Goal: Check status: Check status

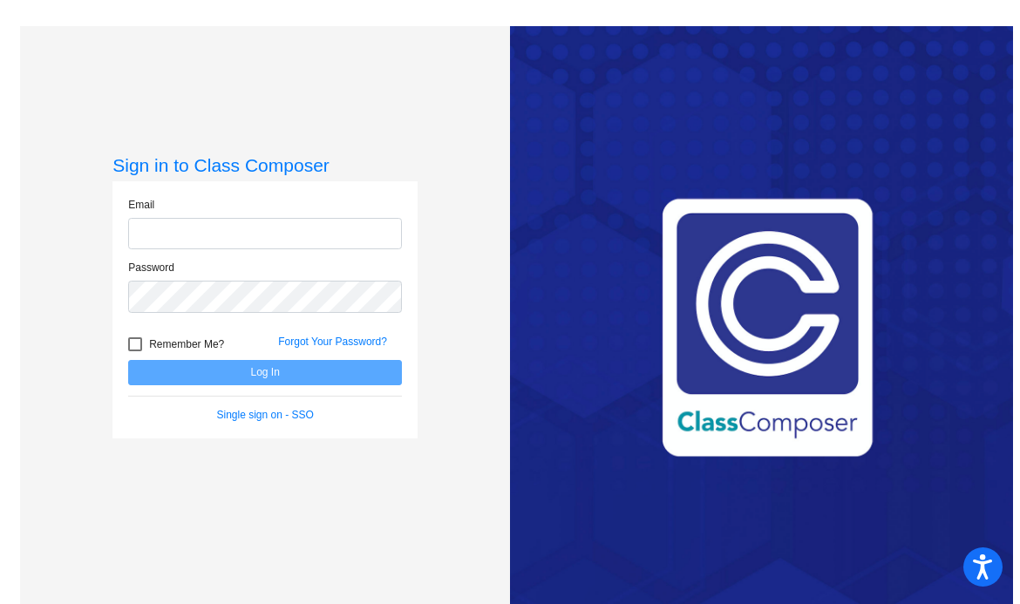
type input "[EMAIL_ADDRESS][DOMAIN_NAME]"
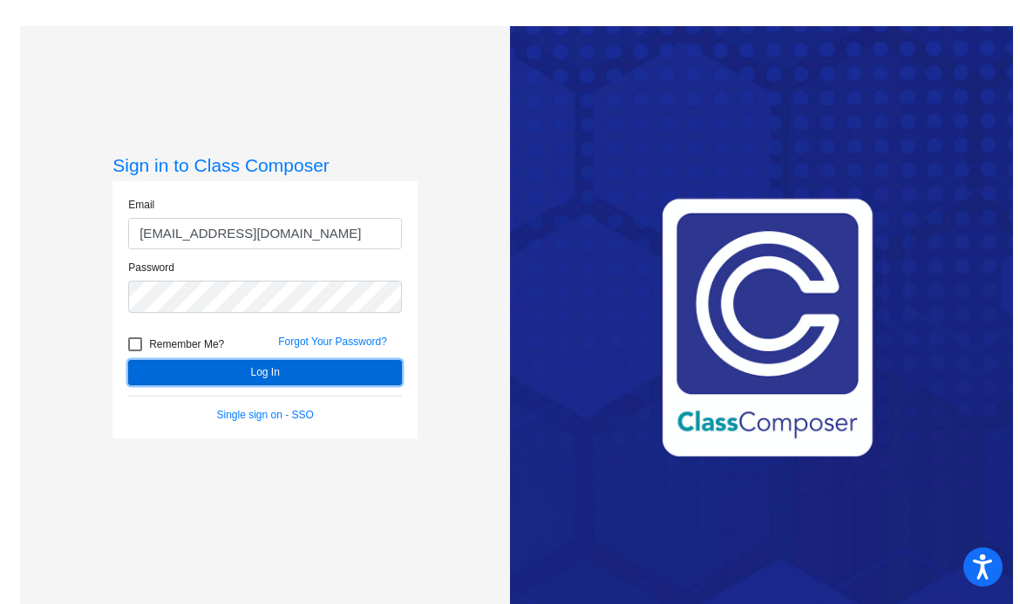
click at [262, 377] on button "Log In" at bounding box center [265, 372] width 274 height 25
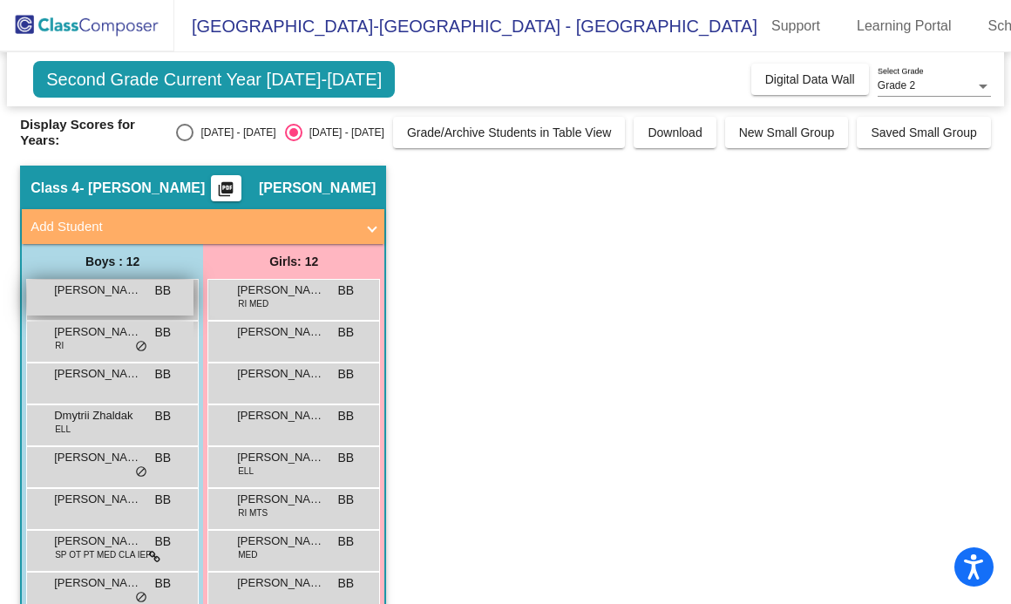
click at [92, 288] on span "[PERSON_NAME]" at bounding box center [97, 290] width 87 height 17
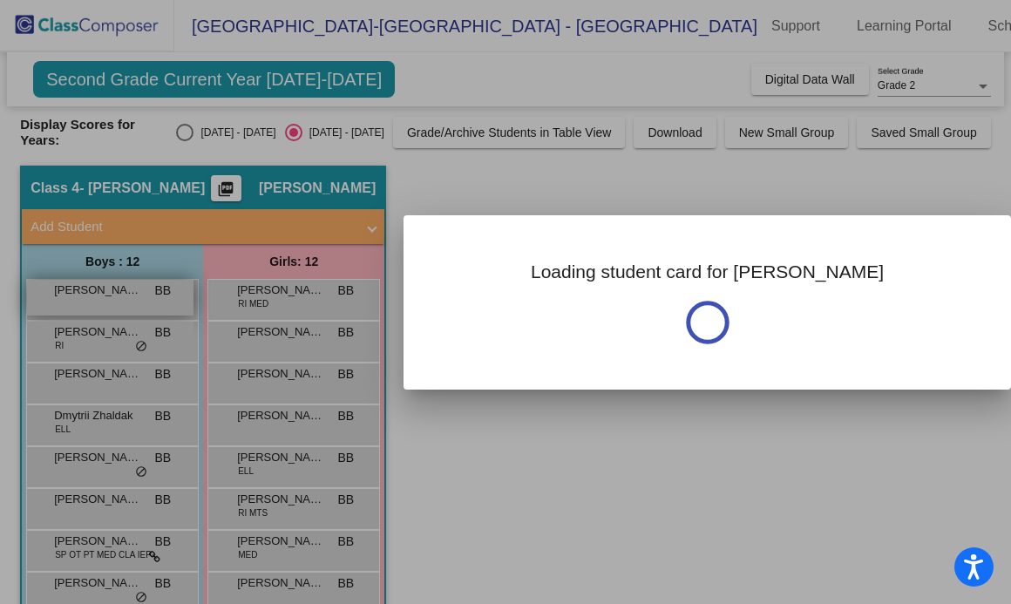
click at [92, 288] on div at bounding box center [505, 302] width 1011 height 604
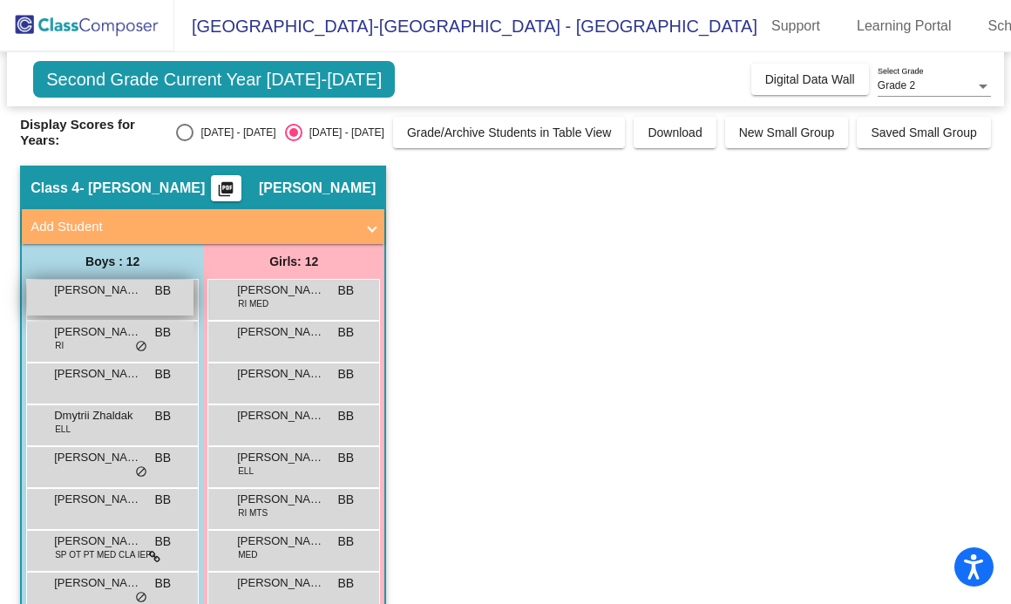
click at [92, 288] on span "[PERSON_NAME]" at bounding box center [97, 290] width 87 height 17
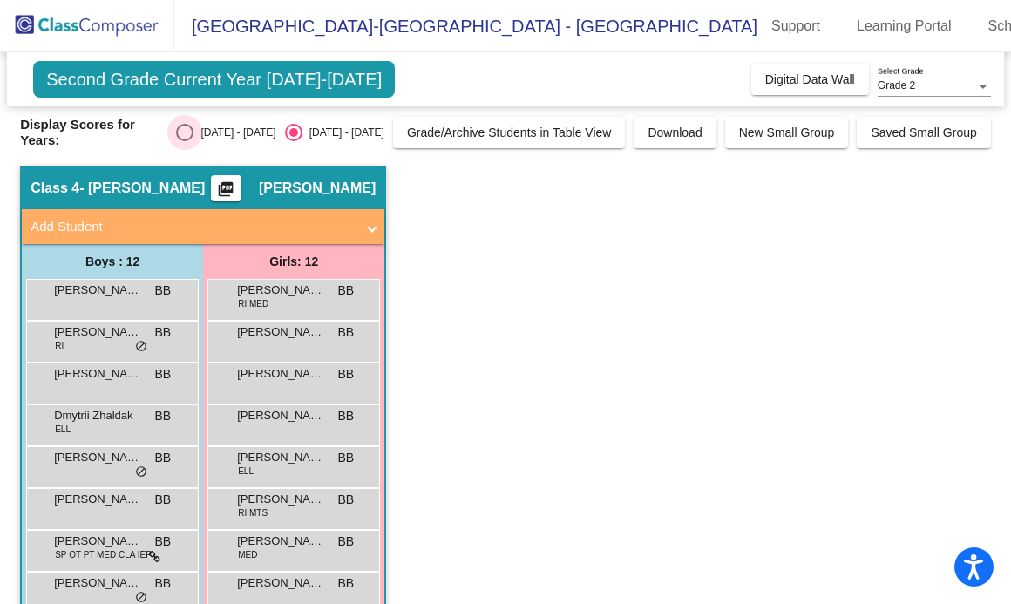
click at [194, 139] on div "Select an option" at bounding box center [184, 132] width 17 height 17
click at [185, 141] on input "[DATE] - [DATE]" at bounding box center [184, 141] width 1 height 1
radio input "true"
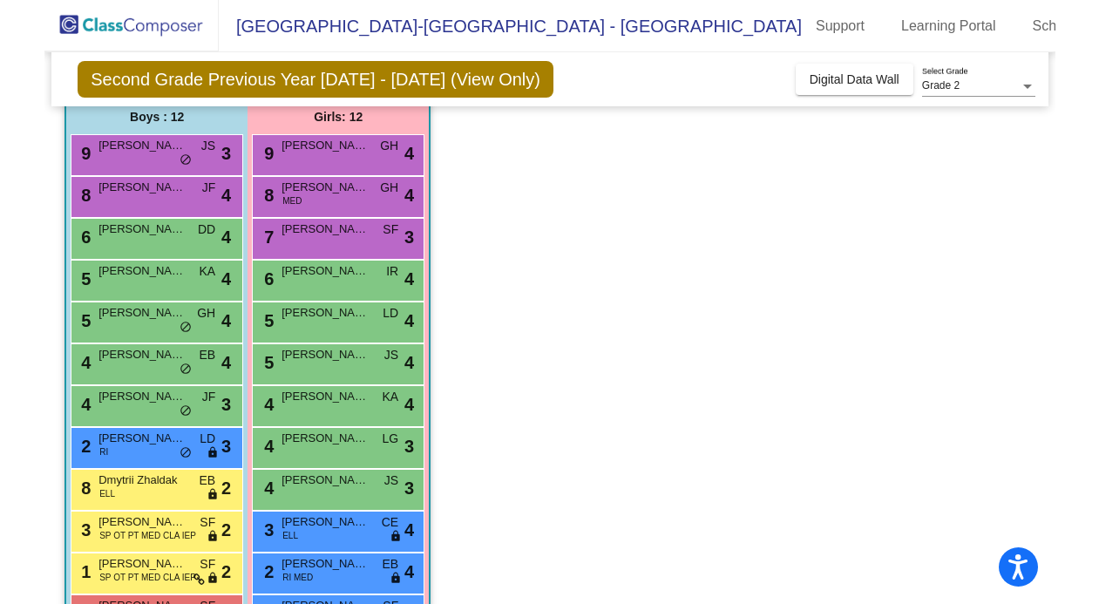
scroll to position [142, 0]
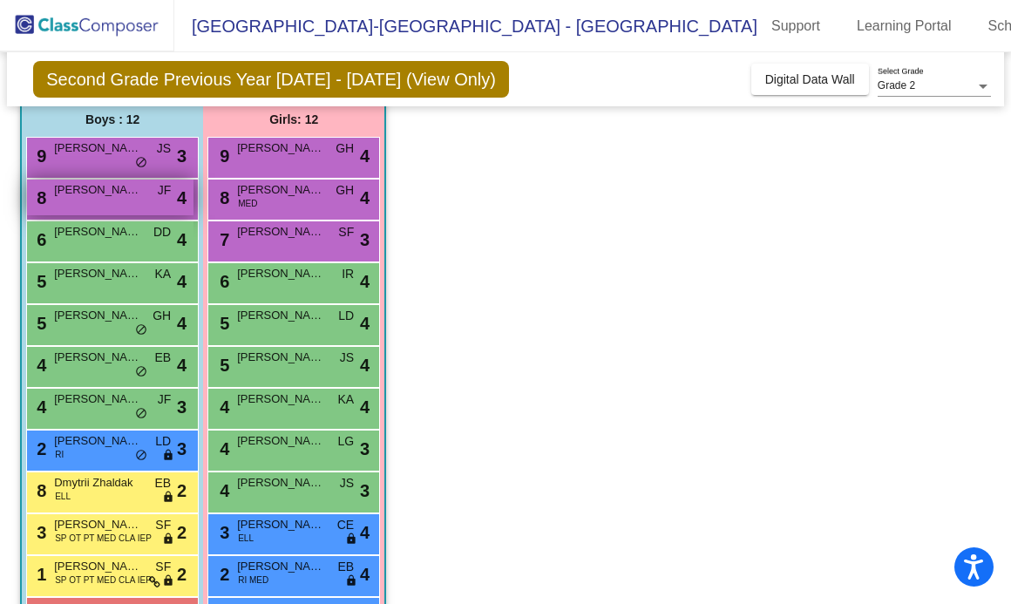
click at [116, 195] on span "[PERSON_NAME]" at bounding box center [97, 189] width 87 height 17
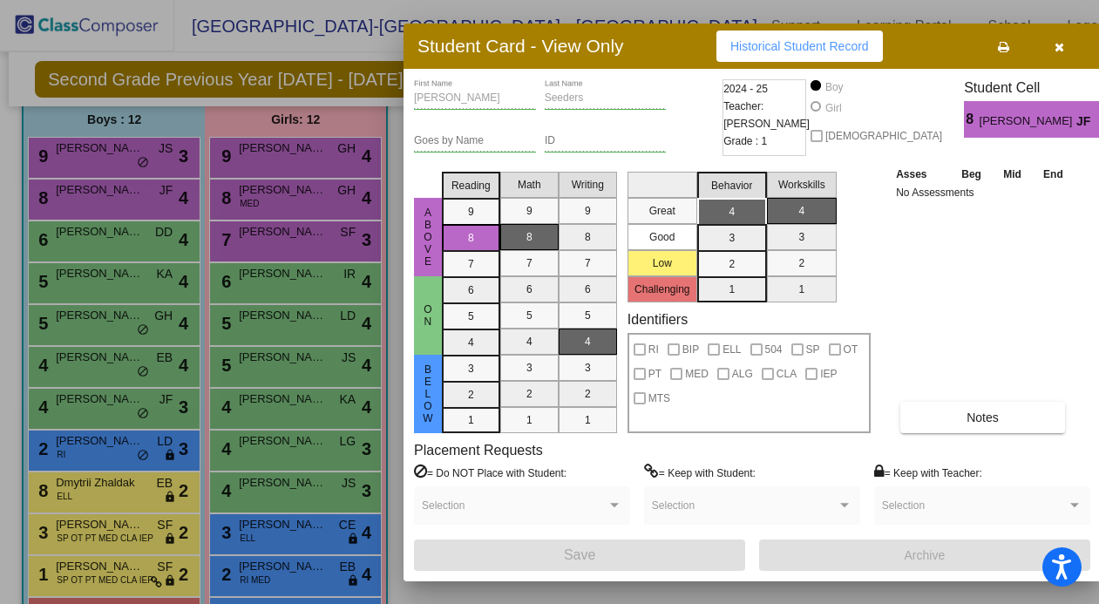
click at [1019, 44] on icon "button" at bounding box center [1060, 47] width 10 height 12
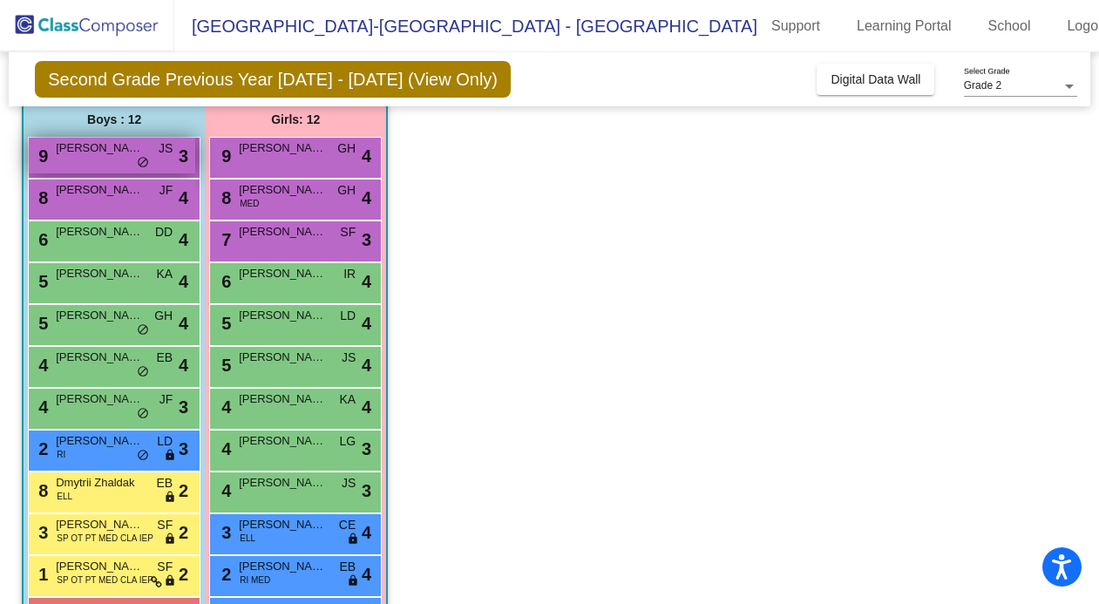
click at [103, 150] on span "[PERSON_NAME]" at bounding box center [99, 147] width 87 height 17
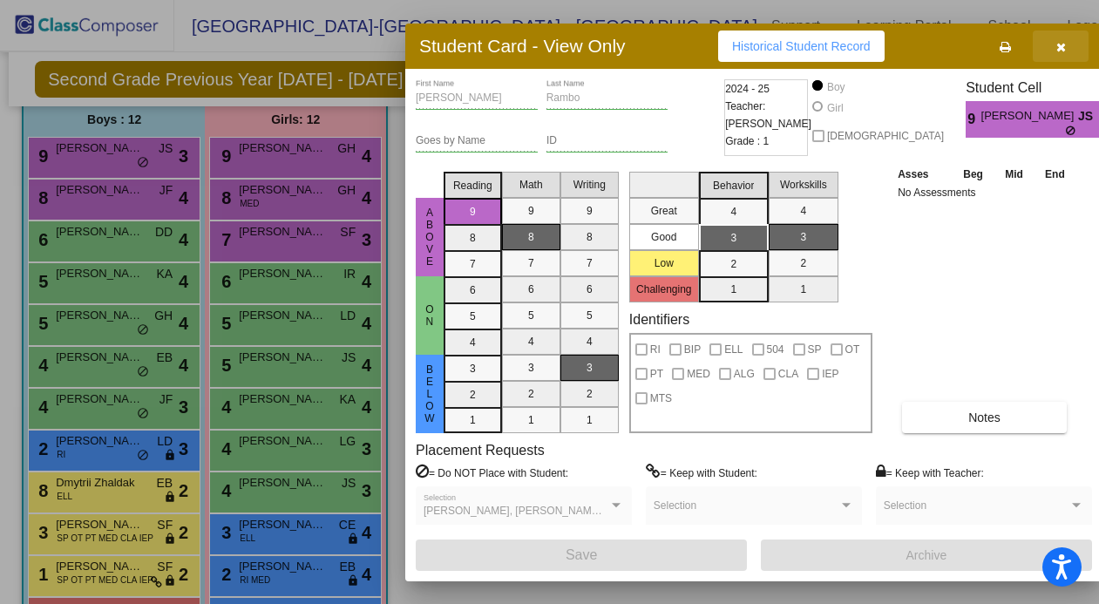
click at [1019, 48] on icon "button" at bounding box center [1062, 47] width 10 height 12
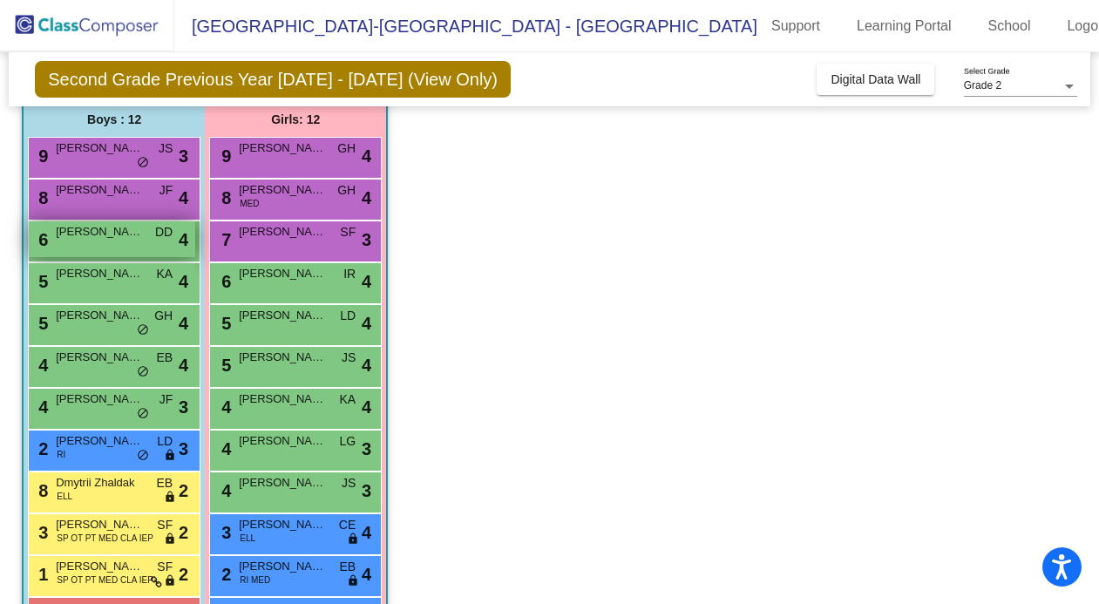
click at [113, 227] on span "[PERSON_NAME]" at bounding box center [99, 231] width 87 height 17
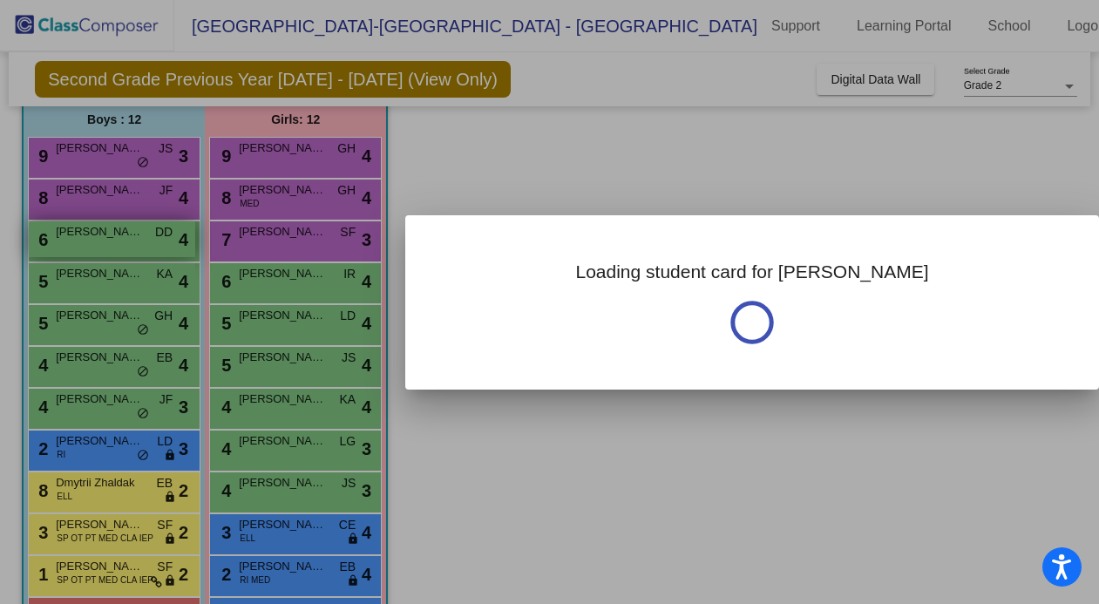
click at [113, 227] on div at bounding box center [549, 302] width 1099 height 604
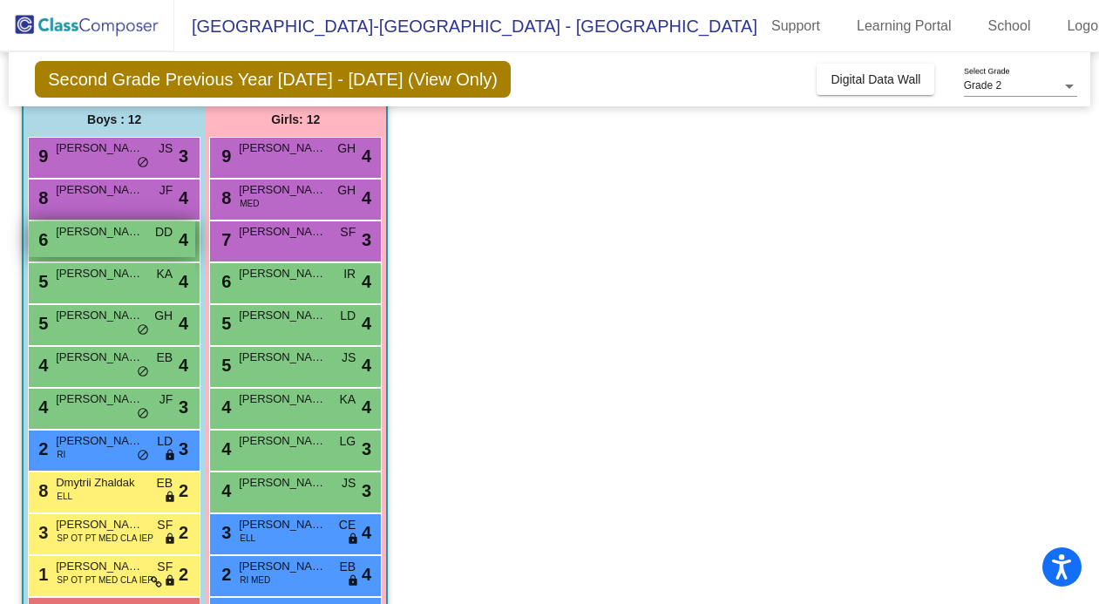
click at [113, 227] on span "[PERSON_NAME]" at bounding box center [99, 231] width 87 height 17
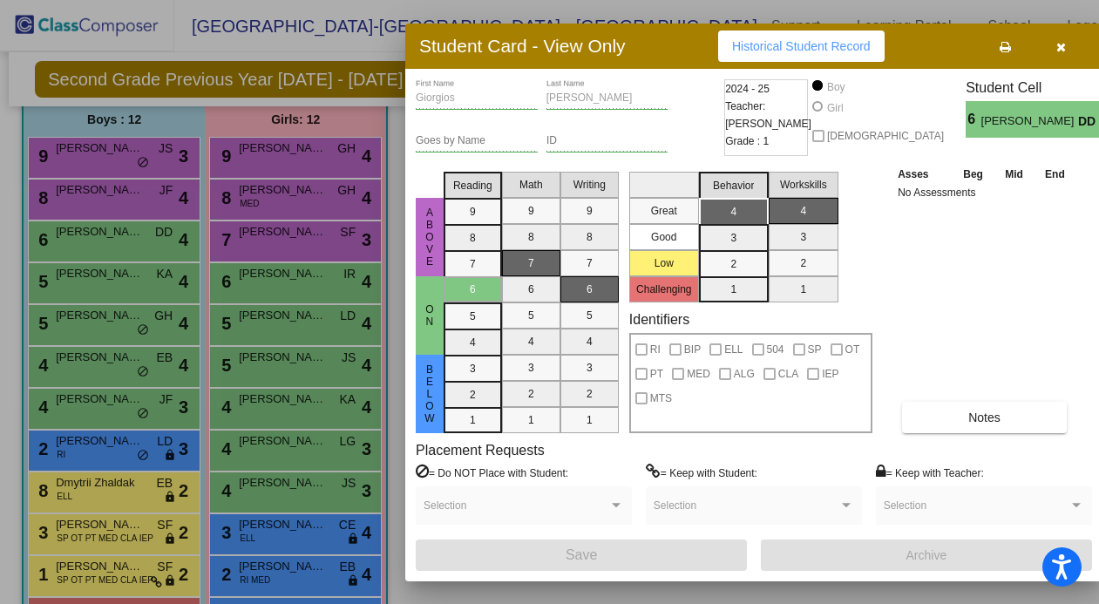
click at [1019, 48] on icon "button" at bounding box center [1062, 47] width 10 height 12
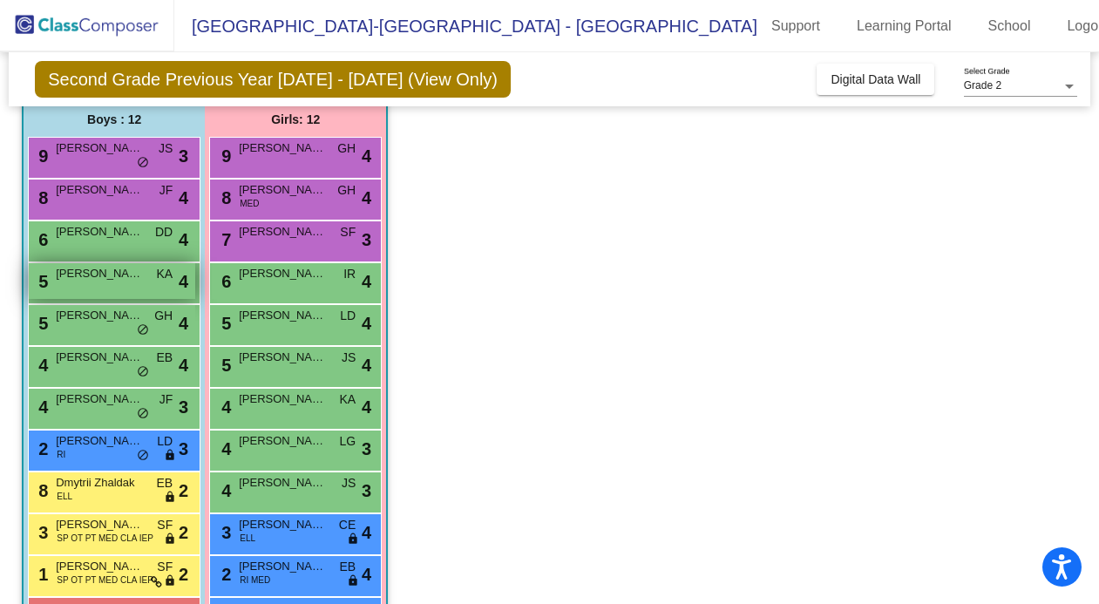
click at [105, 280] on span "[PERSON_NAME]" at bounding box center [99, 273] width 87 height 17
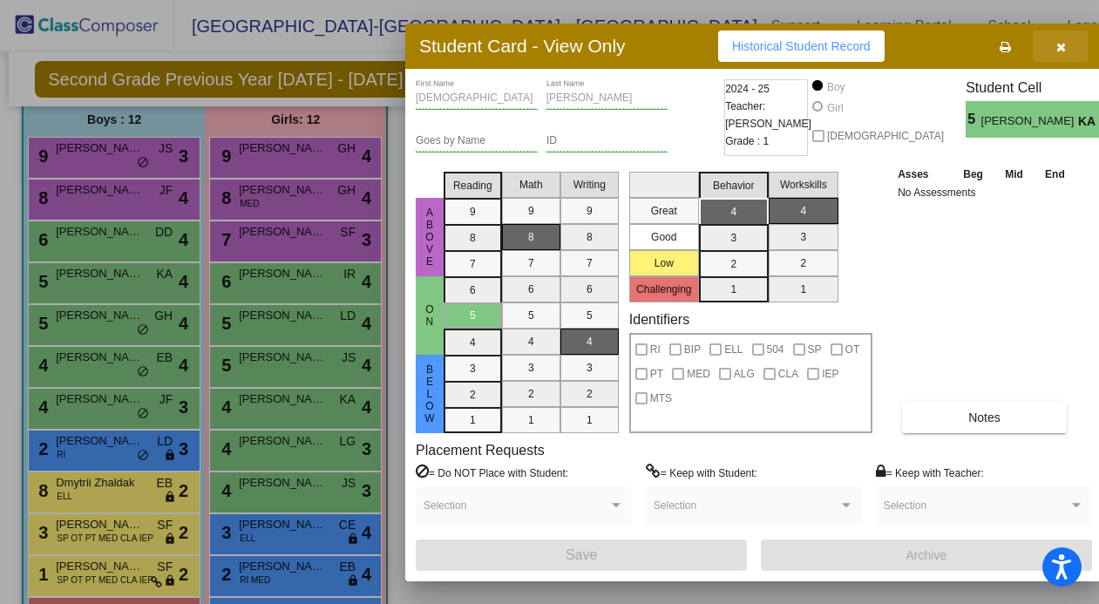
click at [1019, 45] on icon "button" at bounding box center [1062, 47] width 10 height 12
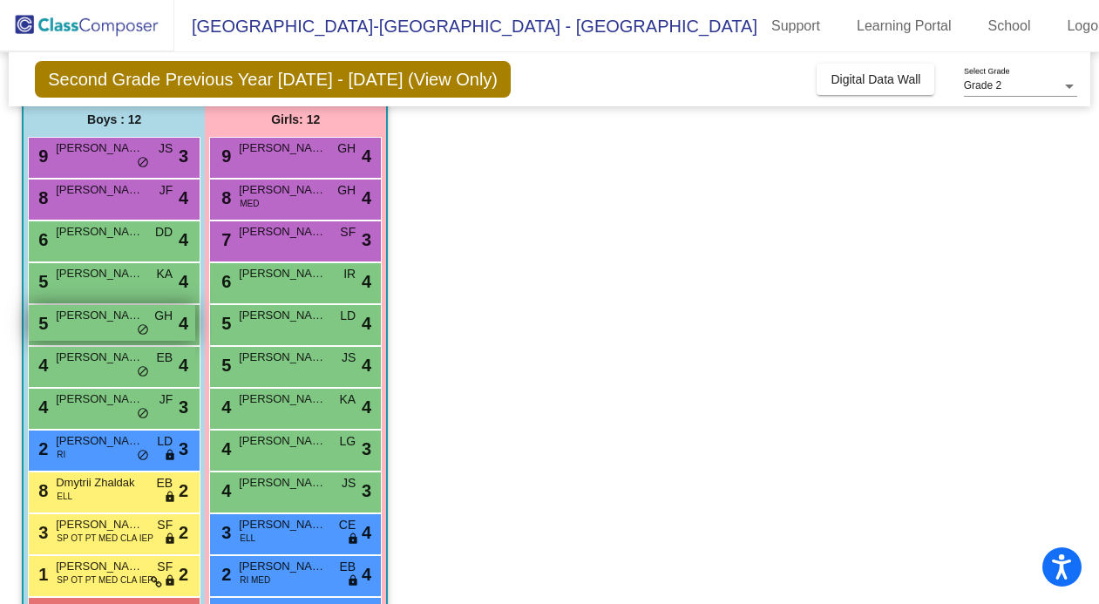
click at [114, 318] on span "[PERSON_NAME]" at bounding box center [99, 315] width 87 height 17
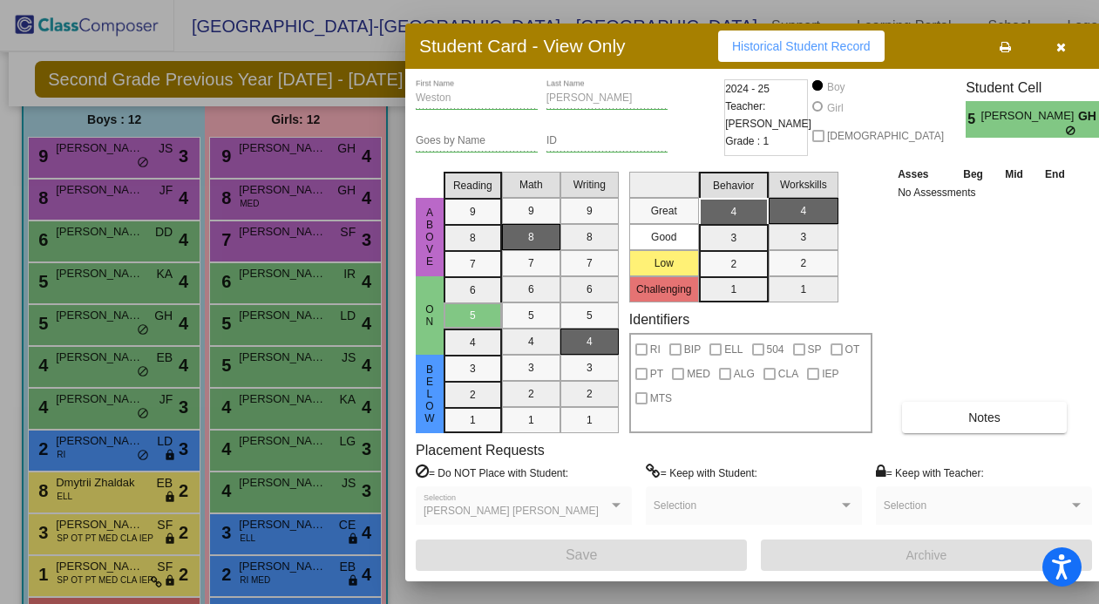
click at [1019, 44] on div "Student Card - View Only Historical Student Record" at bounding box center [753, 46] width 697 height 45
click at [1019, 48] on div "Student Card - View Only Historical Student Record" at bounding box center [753, 46] width 697 height 45
click at [1019, 52] on button "button" at bounding box center [1061, 46] width 56 height 31
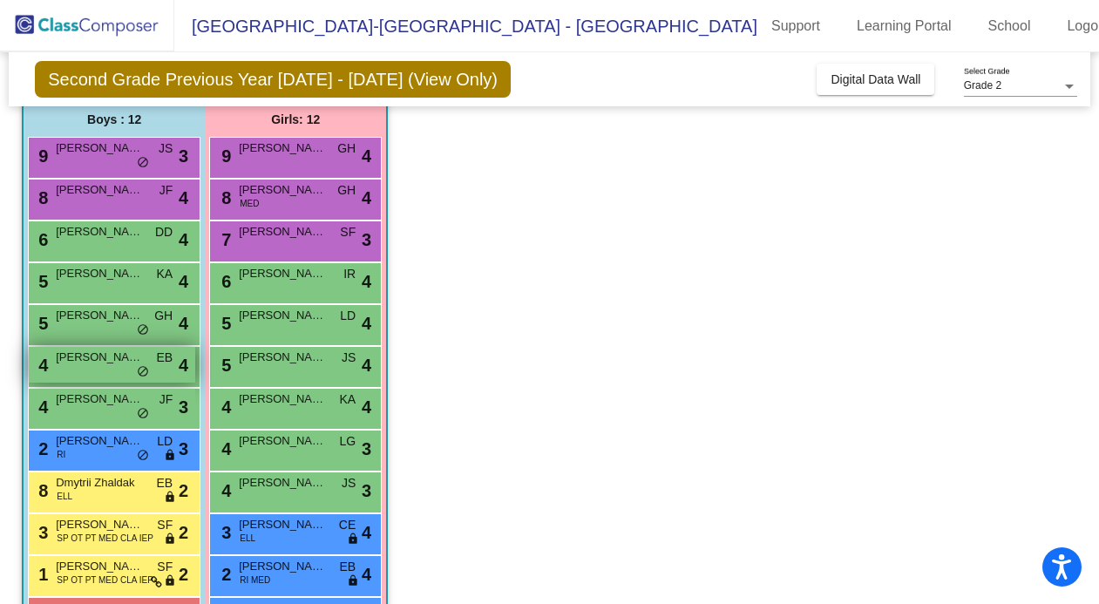
click at [112, 357] on span "[PERSON_NAME]" at bounding box center [99, 357] width 87 height 17
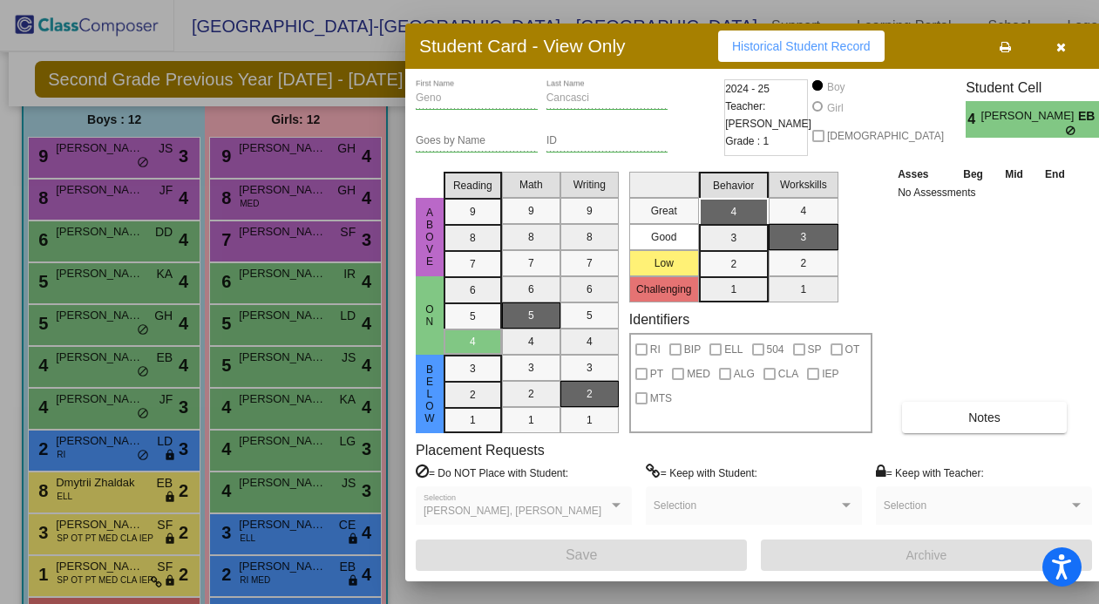
click at [1019, 48] on icon "button" at bounding box center [1062, 47] width 10 height 12
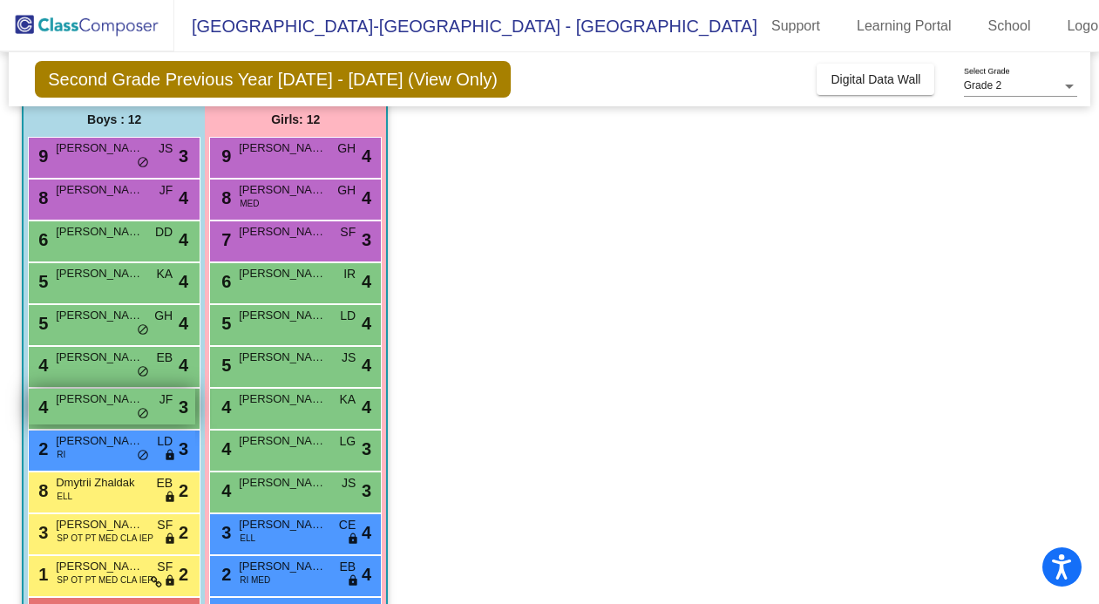
click at [105, 403] on span "[PERSON_NAME]" at bounding box center [99, 399] width 87 height 17
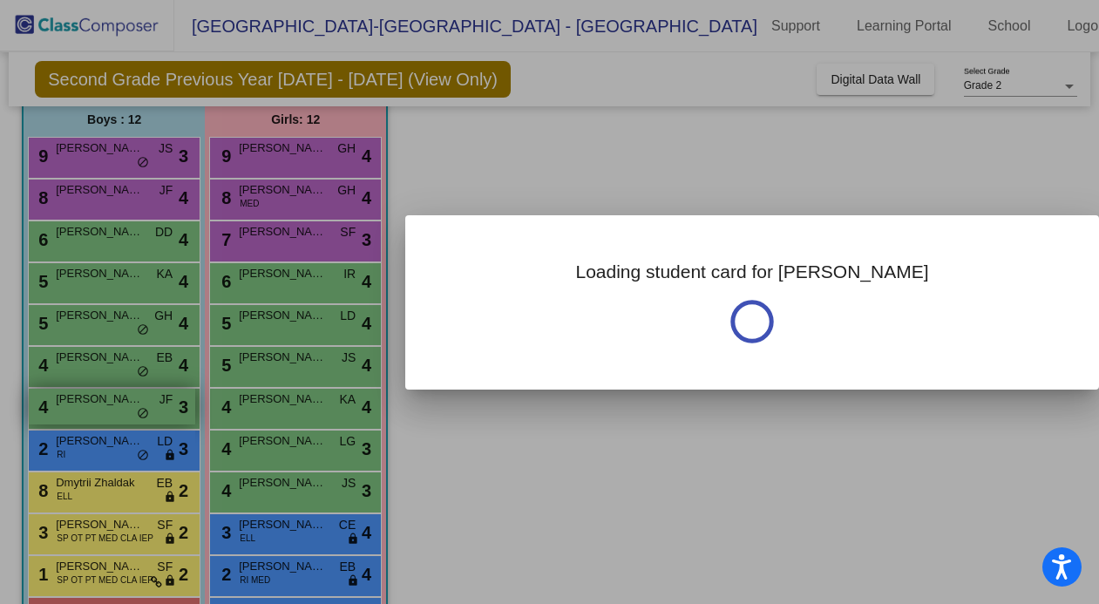
click at [105, 403] on div at bounding box center [549, 302] width 1099 height 604
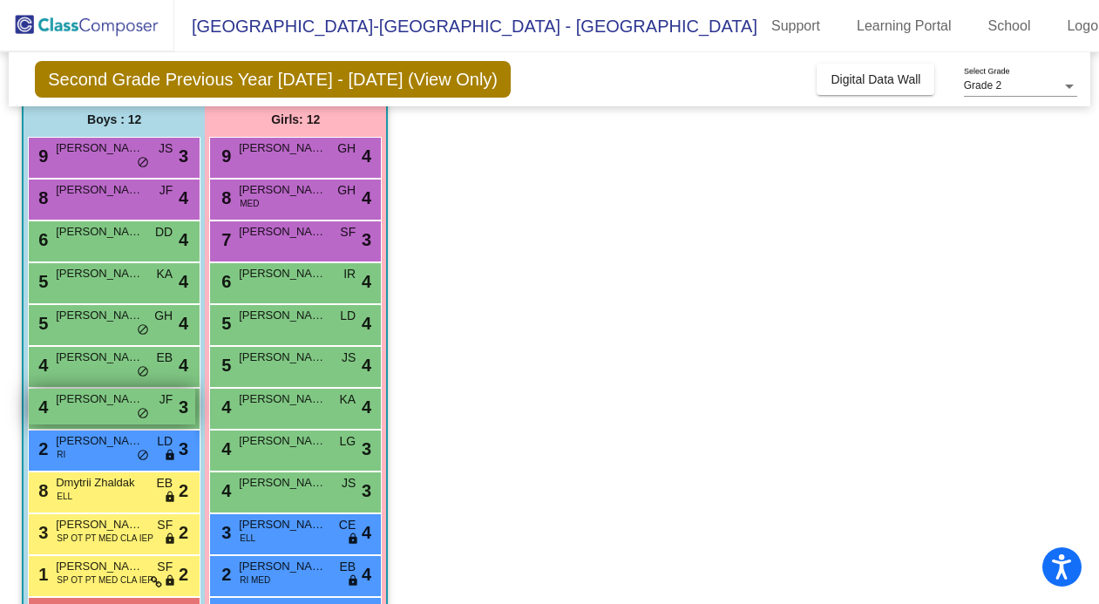
click at [105, 403] on span "[PERSON_NAME]" at bounding box center [99, 399] width 87 height 17
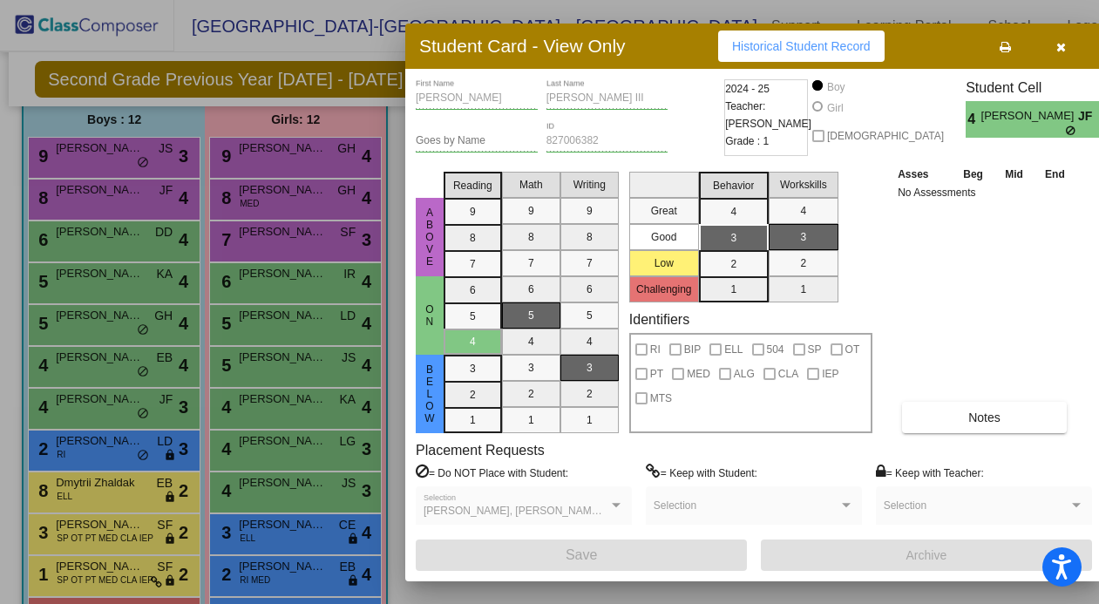
click at [1019, 51] on button "button" at bounding box center [1061, 46] width 56 height 31
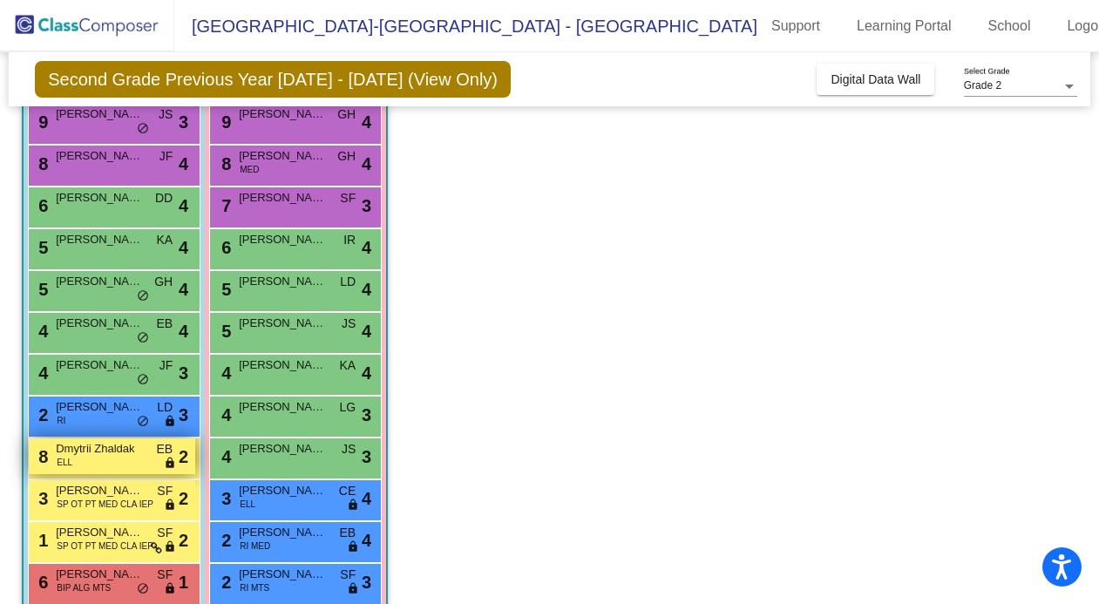
scroll to position [205, 0]
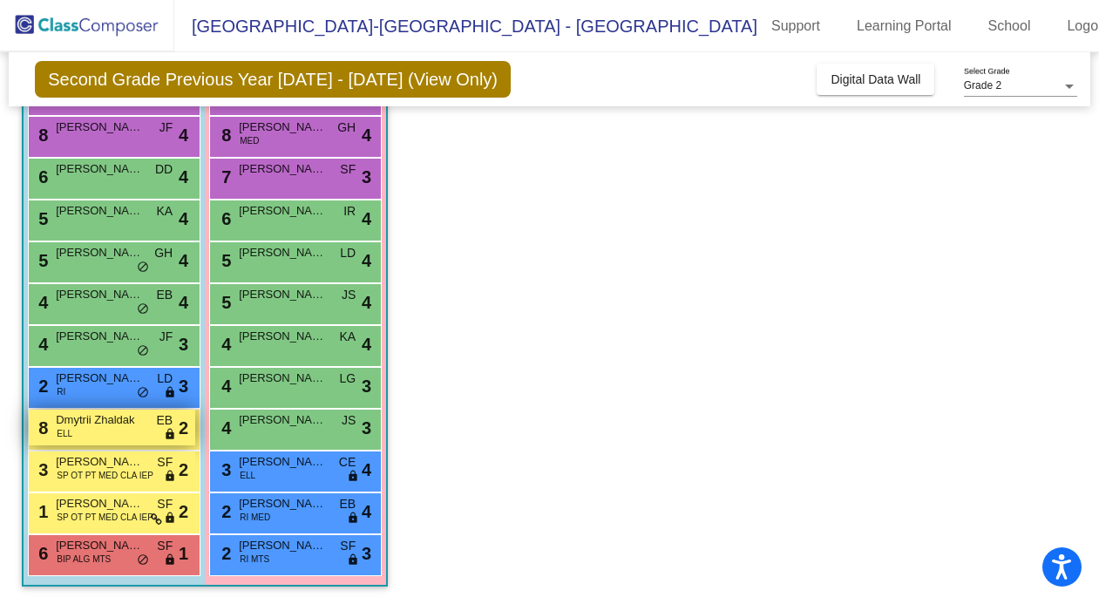
click at [106, 419] on span "Dmytrii Zhaldak" at bounding box center [99, 420] width 87 height 17
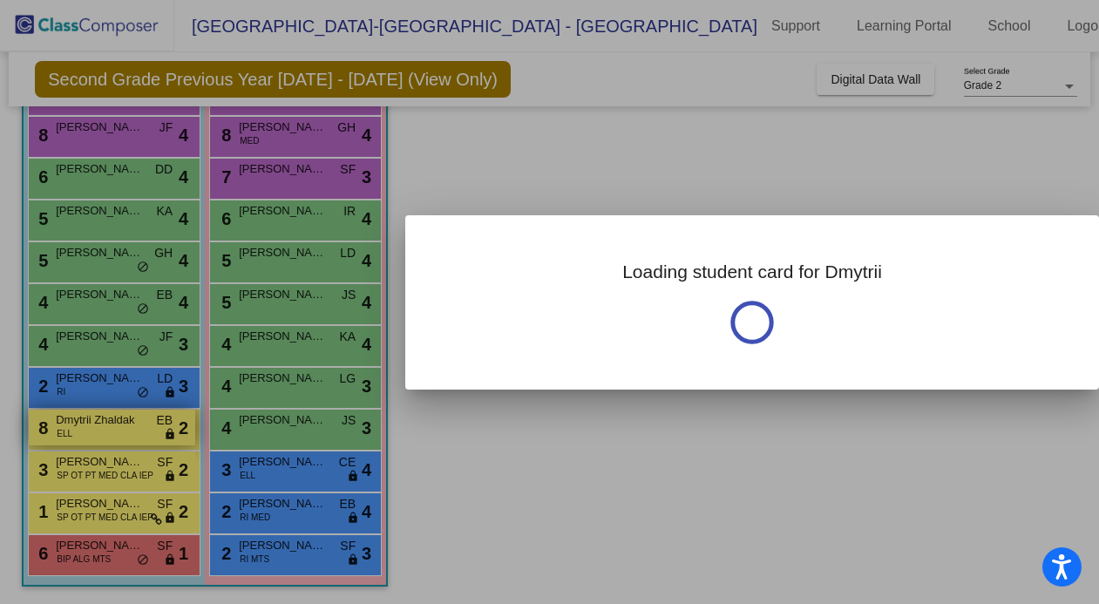
click at [106, 419] on div at bounding box center [549, 302] width 1099 height 604
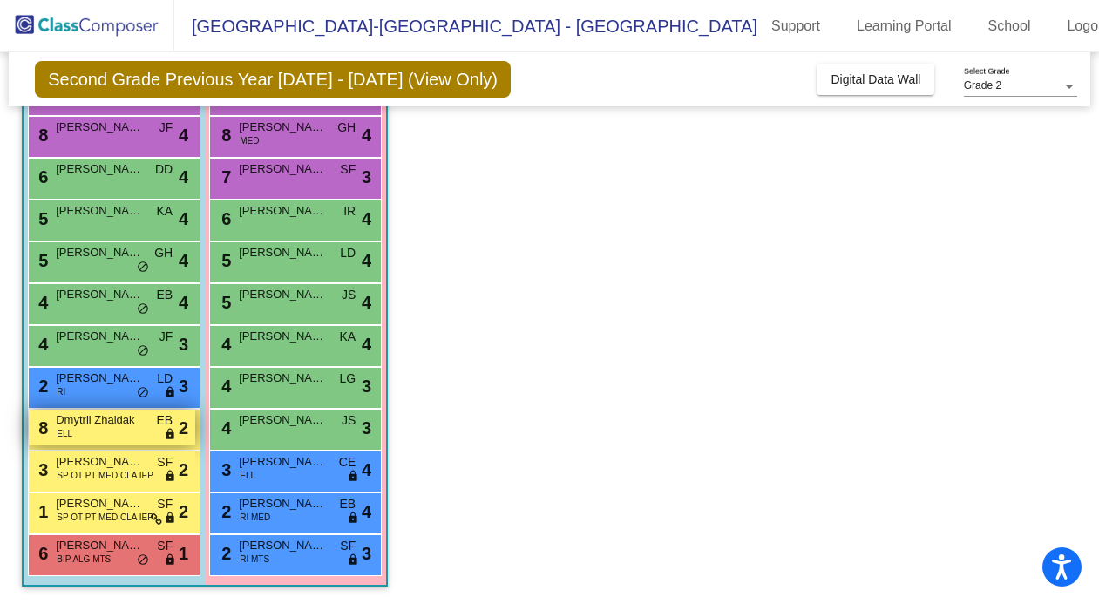
click at [106, 419] on span "Dmytrii Zhaldak" at bounding box center [99, 420] width 87 height 17
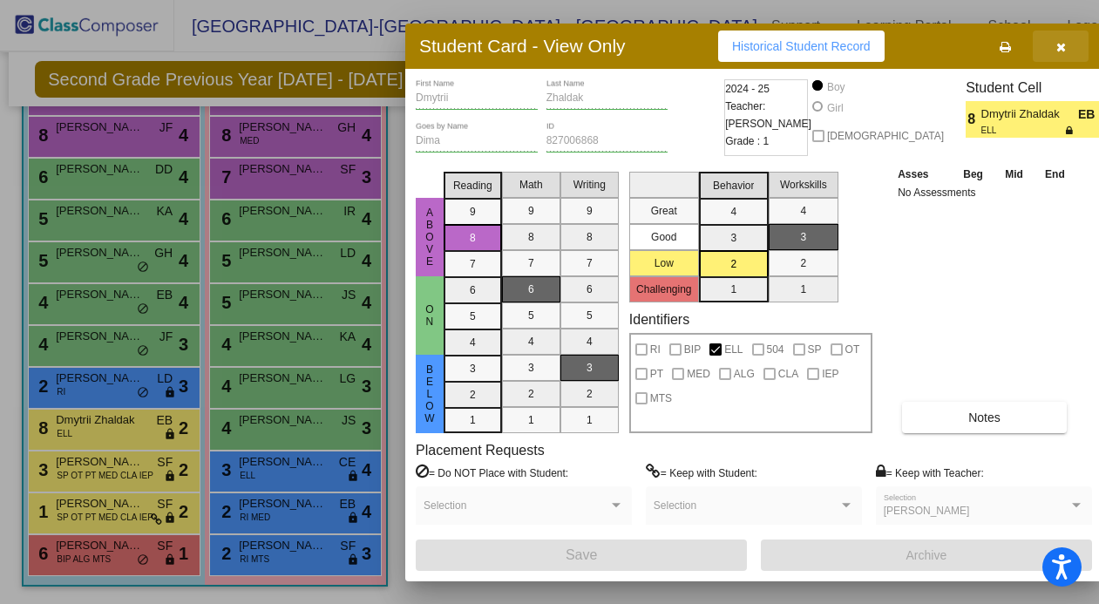
click at [1019, 51] on icon "button" at bounding box center [1062, 47] width 10 height 12
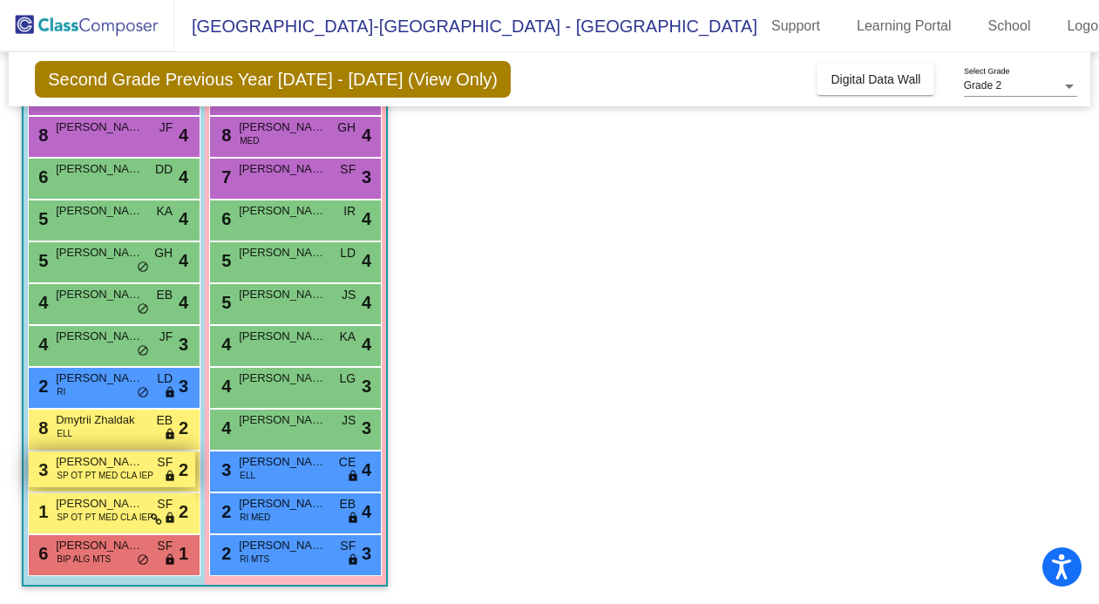
click at [116, 459] on span "[PERSON_NAME]" at bounding box center [99, 461] width 87 height 17
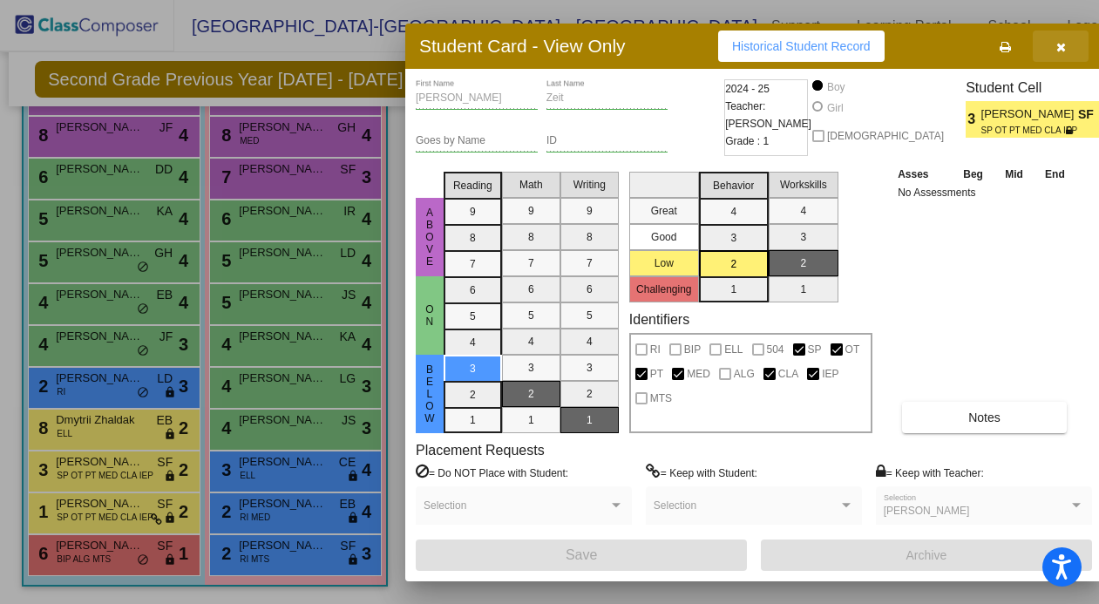
click at [1019, 51] on button "button" at bounding box center [1061, 46] width 56 height 31
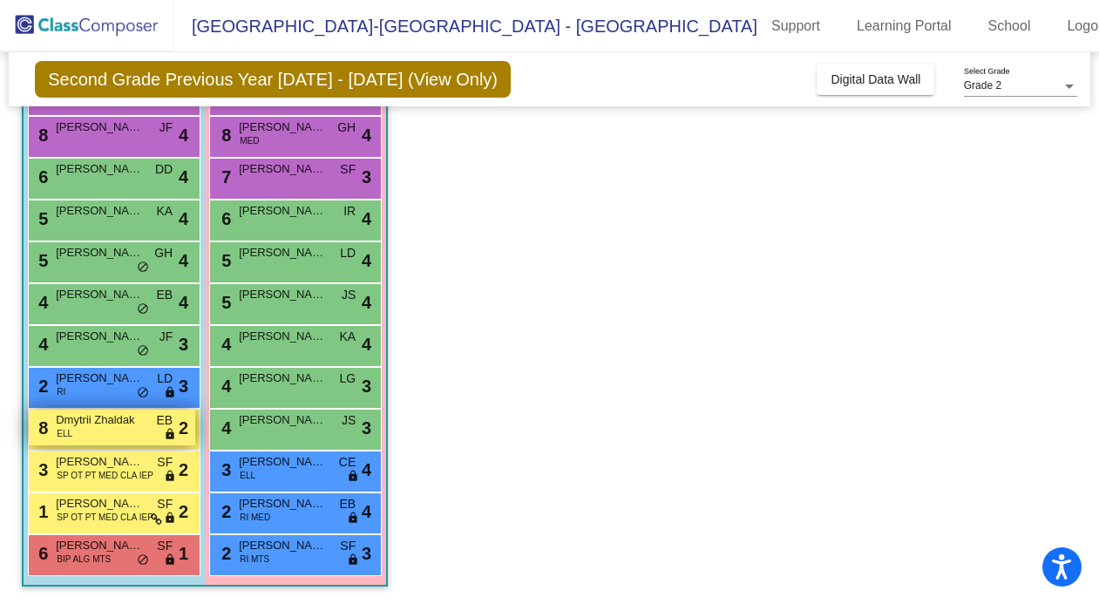
scroll to position [0, 0]
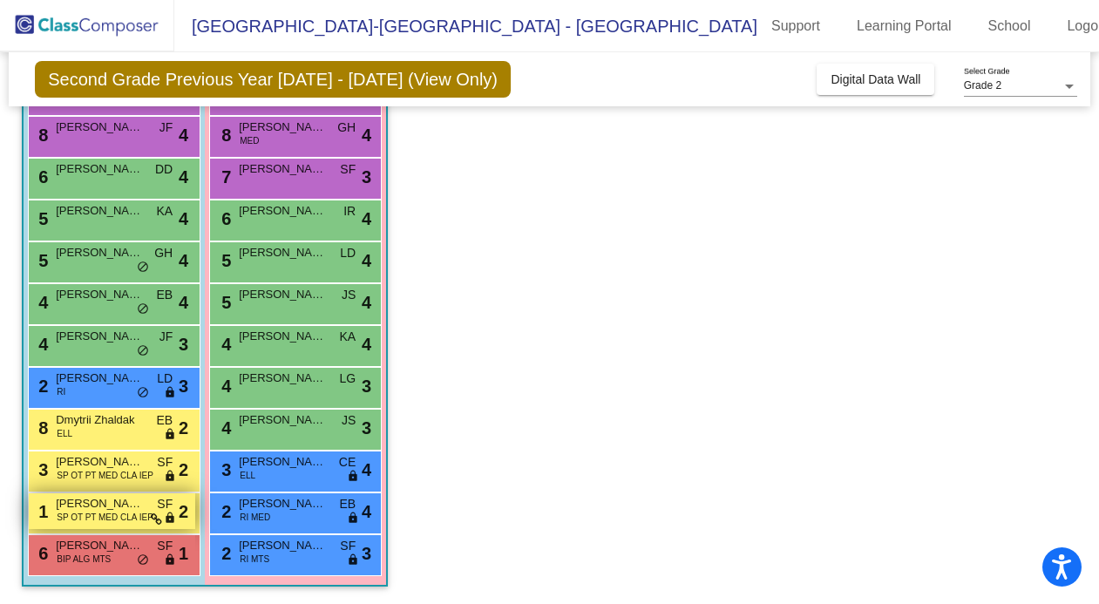
click at [100, 500] on span "[PERSON_NAME]" at bounding box center [99, 503] width 87 height 17
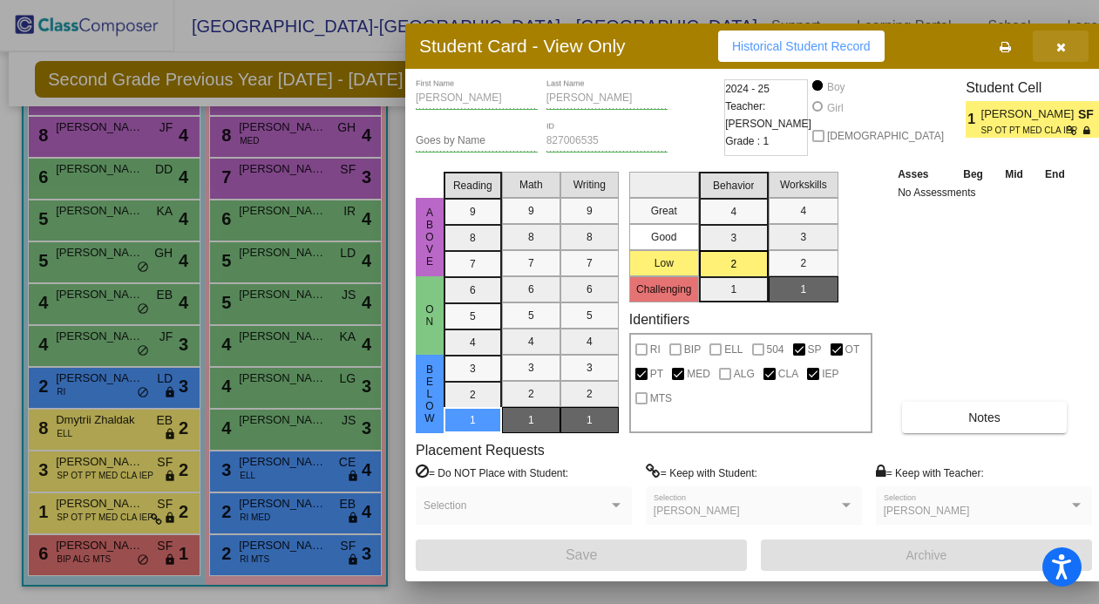
click at [1019, 46] on icon "button" at bounding box center [1062, 47] width 10 height 12
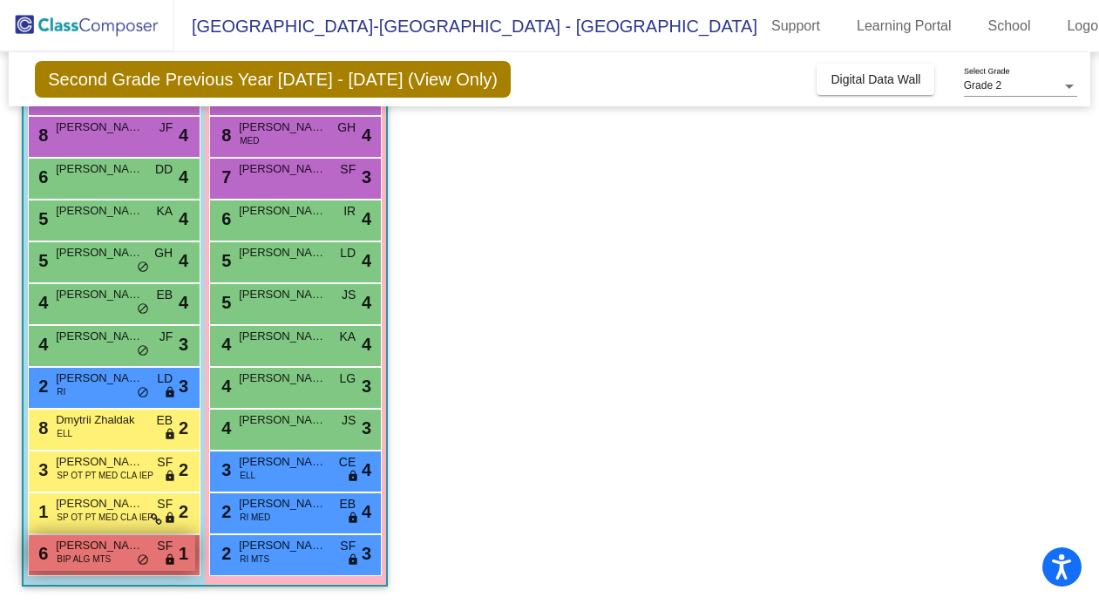
click at [111, 551] on span "[PERSON_NAME]" at bounding box center [99, 545] width 87 height 17
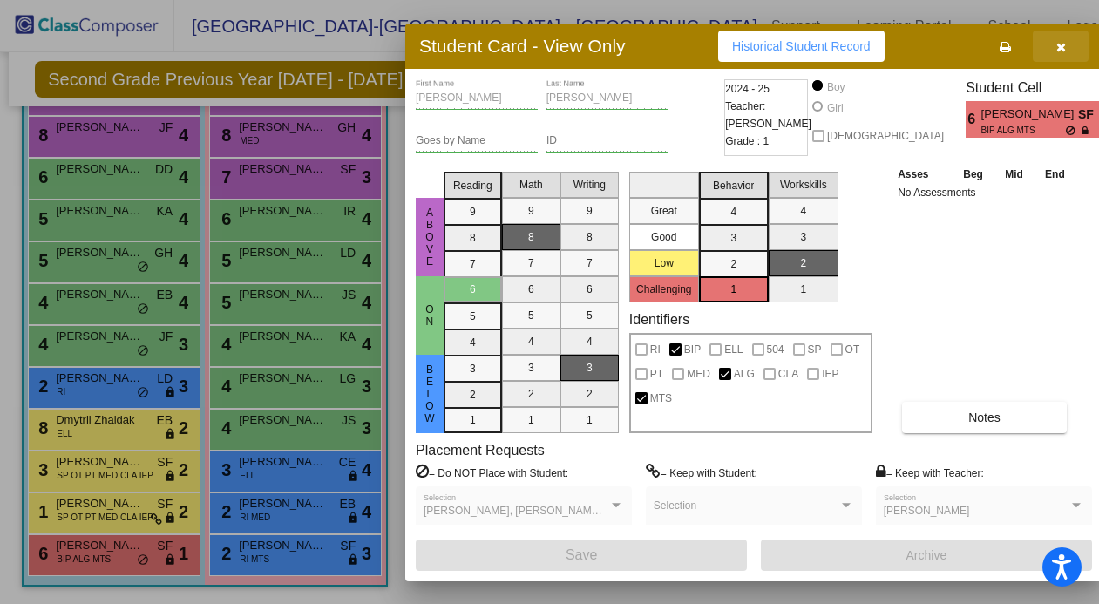
click at [1019, 39] on span "button" at bounding box center [1062, 46] width 10 height 14
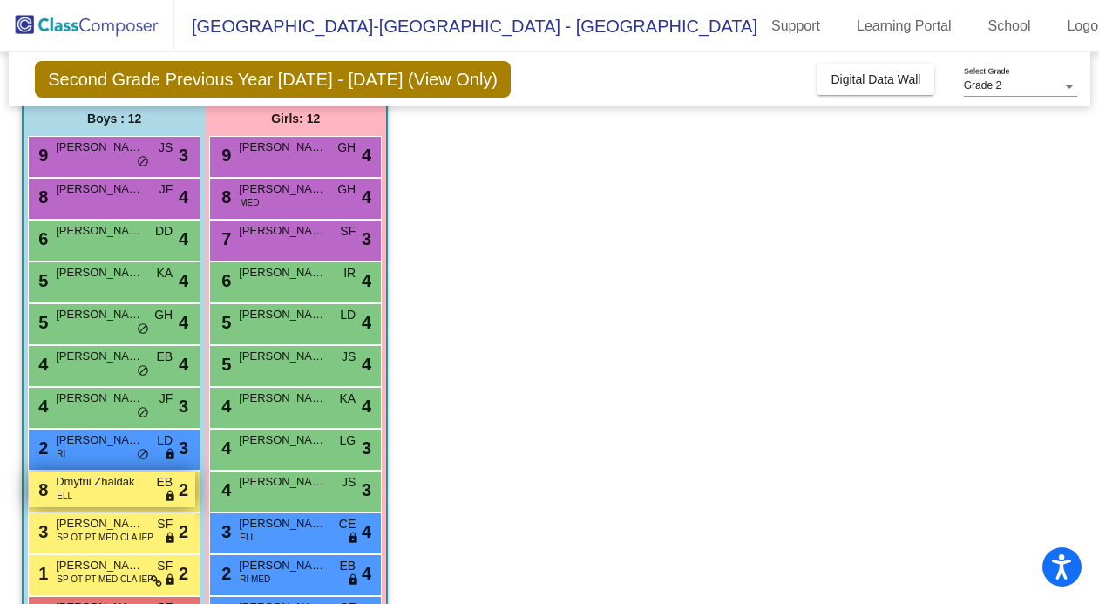
scroll to position [2, 0]
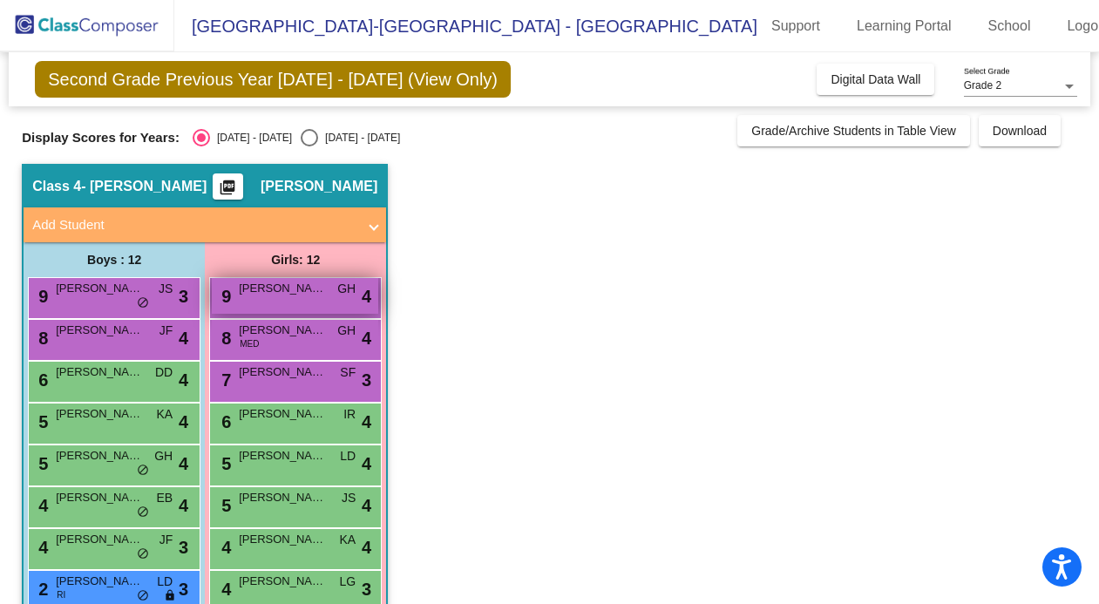
click at [250, 298] on div "9 [PERSON_NAME] GH lock do_not_disturb_alt 4" at bounding box center [295, 296] width 167 height 36
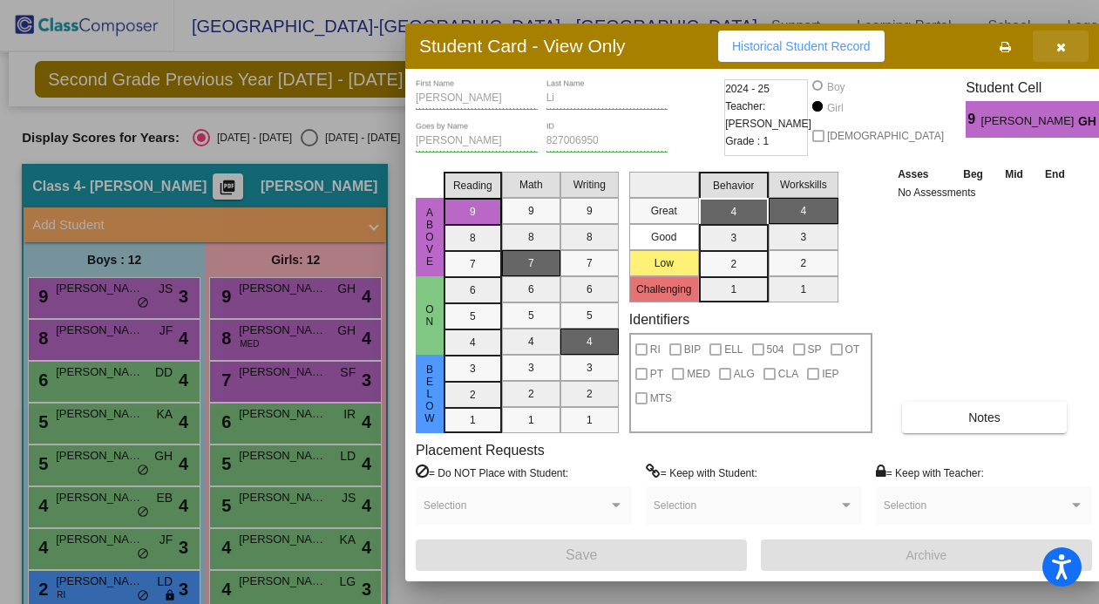
click at [1019, 48] on icon "button" at bounding box center [1062, 47] width 10 height 12
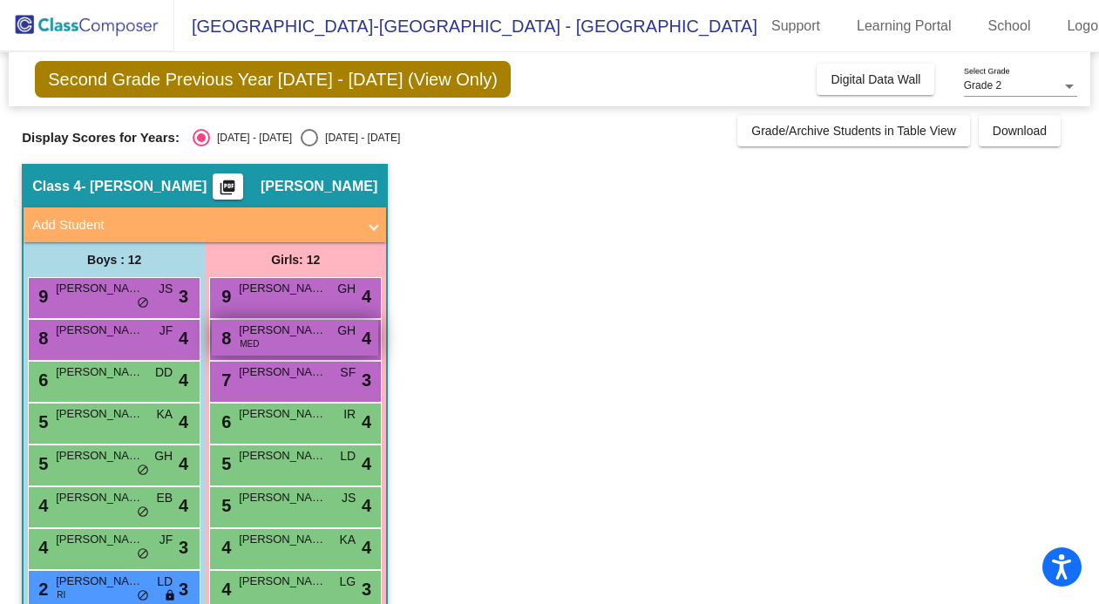
click at [300, 338] on div "8 [PERSON_NAME] MED GH lock do_not_disturb_alt 4" at bounding box center [295, 338] width 167 height 36
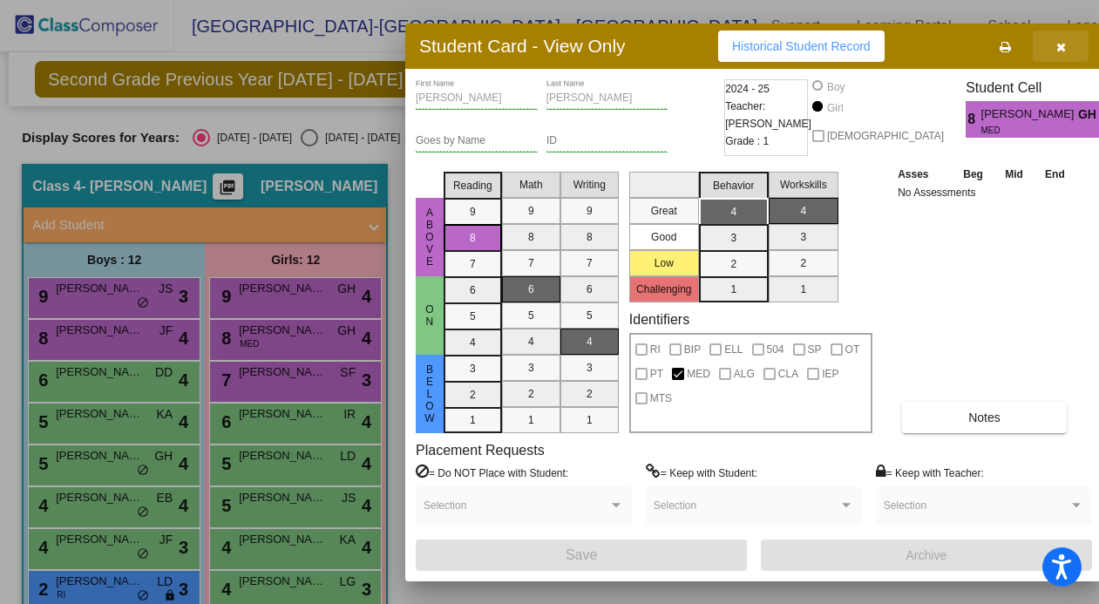
click at [1019, 47] on icon "button" at bounding box center [1062, 47] width 10 height 12
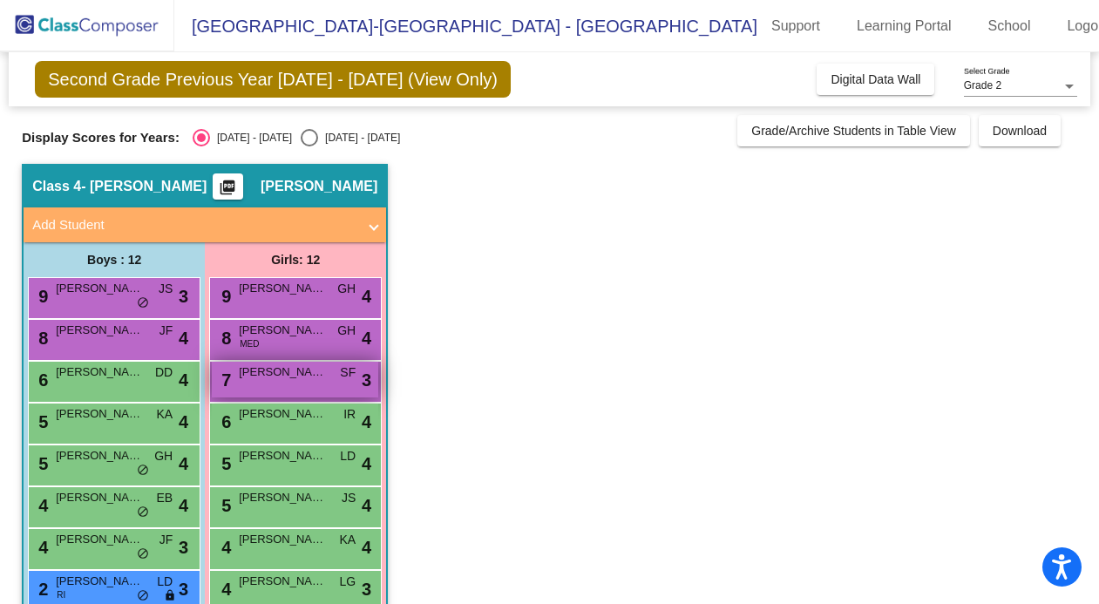
click at [289, 374] on span "[PERSON_NAME]" at bounding box center [282, 372] width 87 height 17
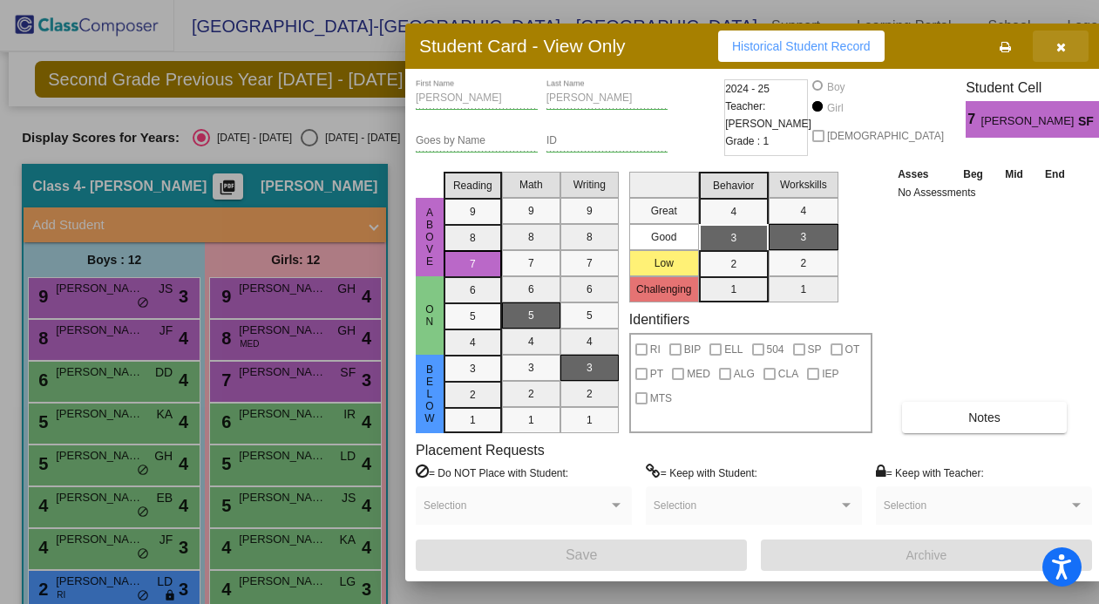
click at [1019, 44] on button "button" at bounding box center [1061, 46] width 56 height 31
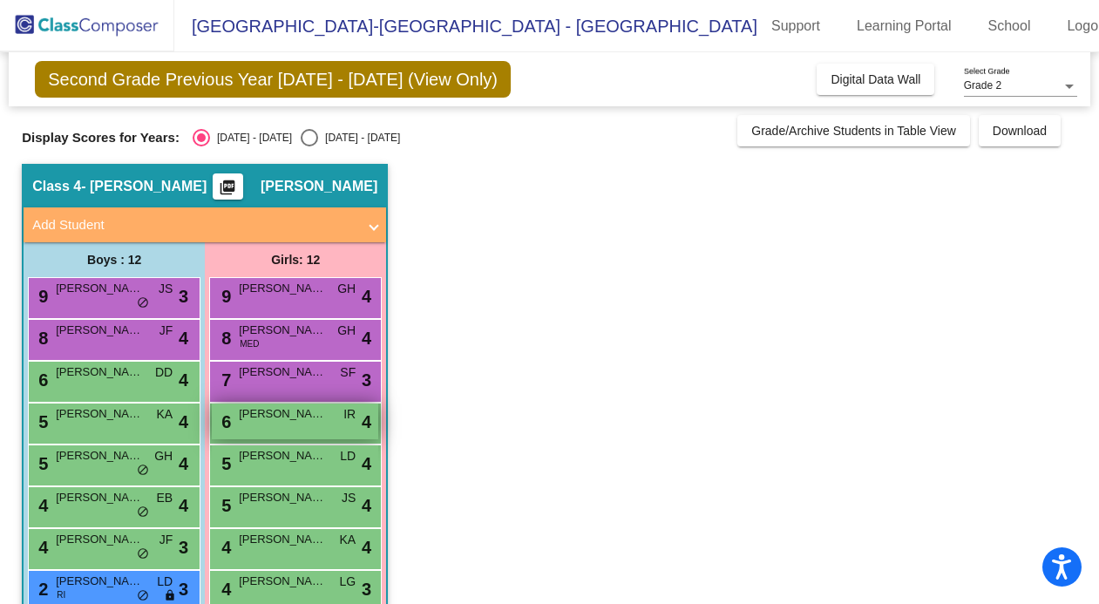
click at [297, 417] on span "[PERSON_NAME]" at bounding box center [282, 413] width 87 height 17
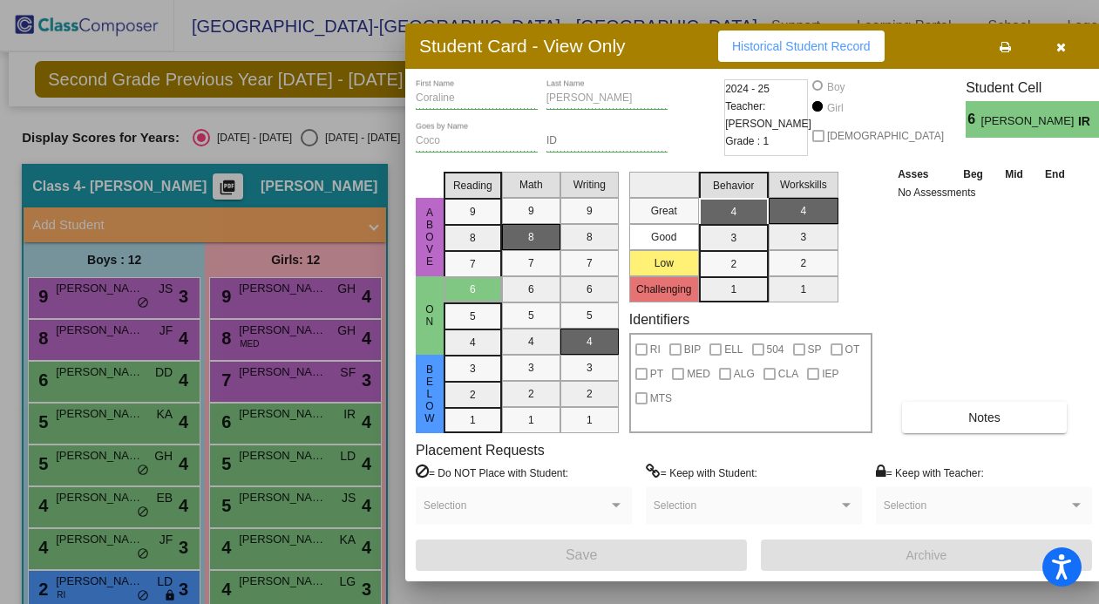
click at [1019, 44] on icon "button" at bounding box center [1062, 47] width 10 height 12
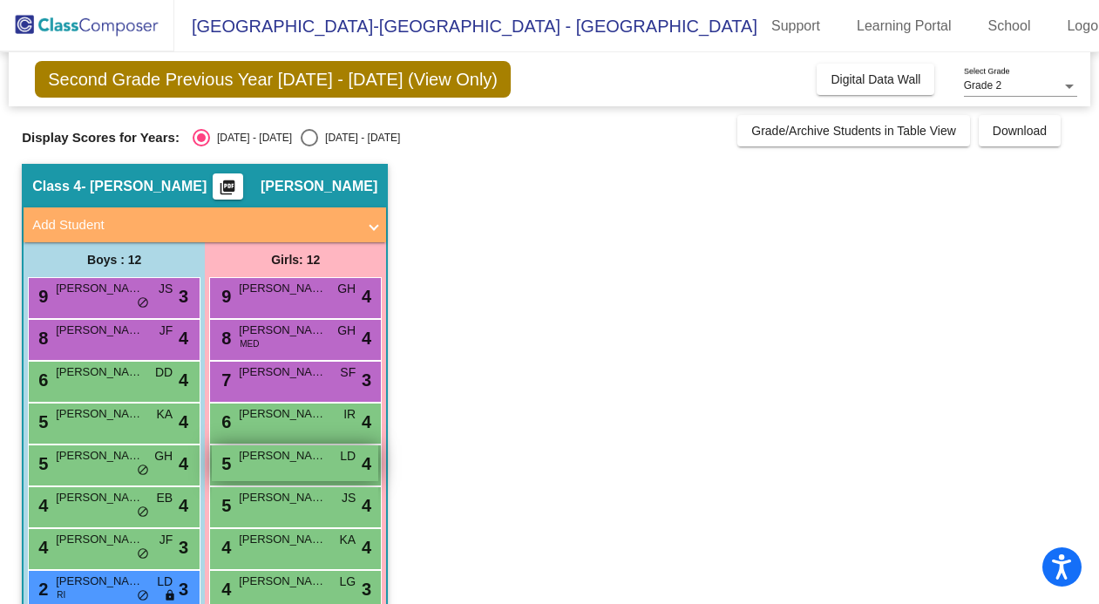
click at [253, 453] on span "[PERSON_NAME]" at bounding box center [282, 455] width 87 height 17
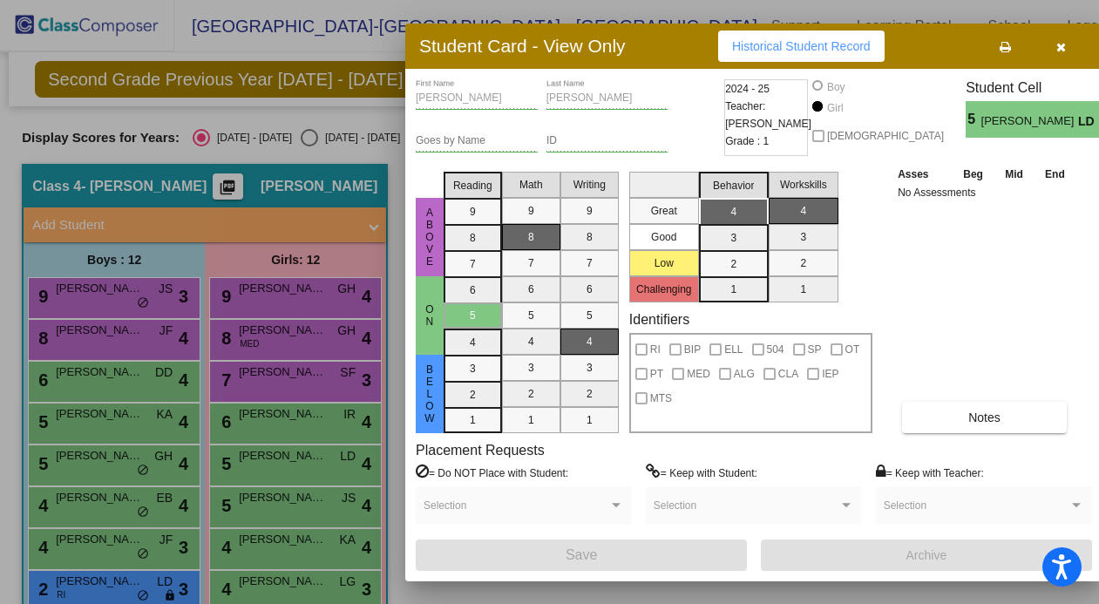
click at [1019, 45] on icon "button" at bounding box center [1062, 47] width 10 height 12
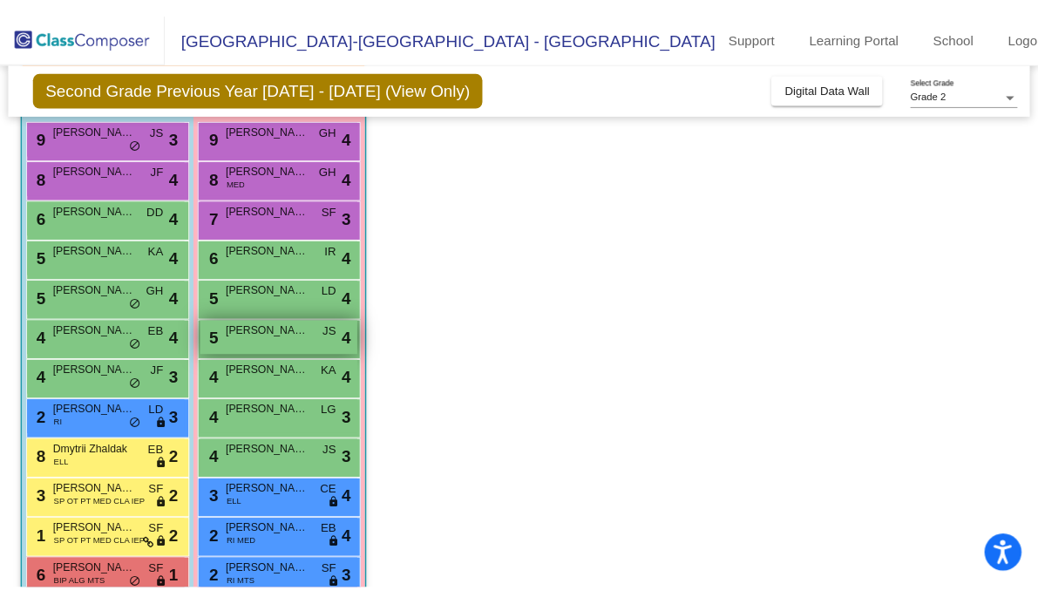
scroll to position [205, 0]
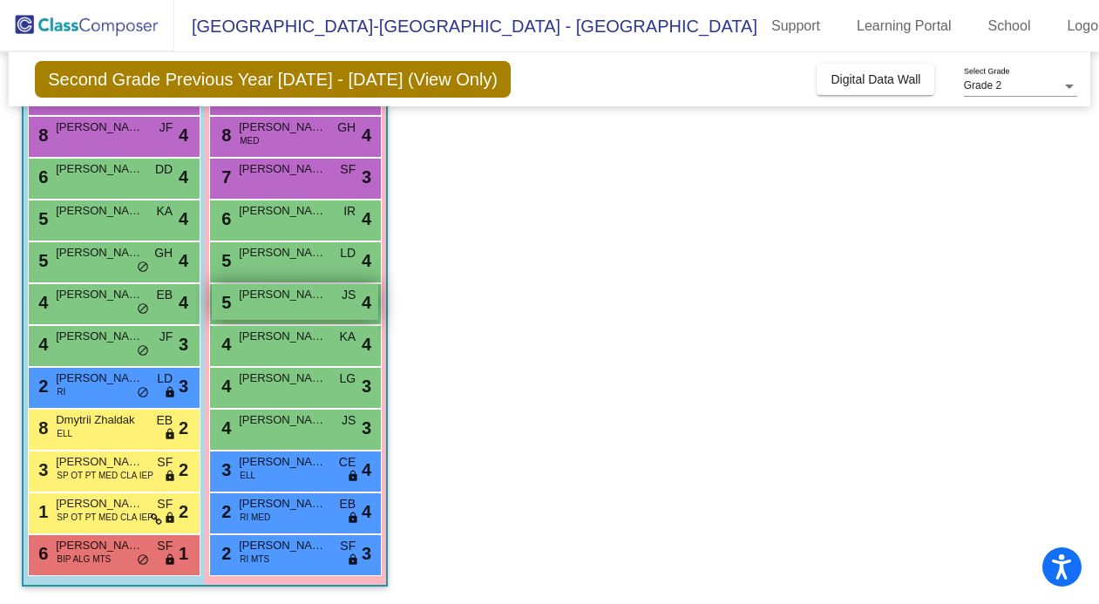
click at [299, 293] on span "[PERSON_NAME]" at bounding box center [282, 294] width 87 height 17
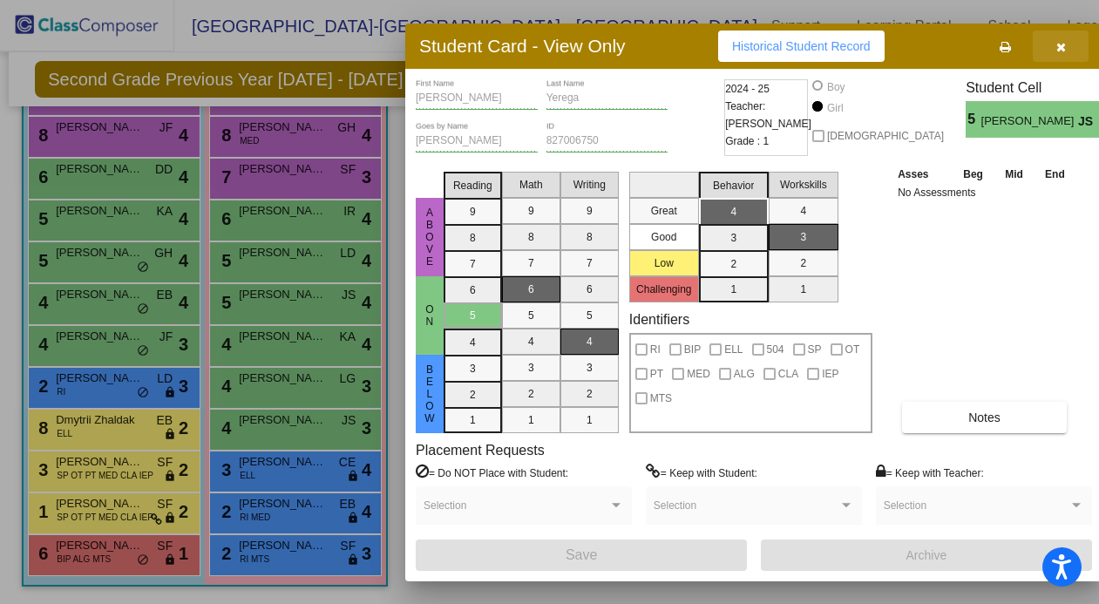
click at [1019, 49] on button "button" at bounding box center [1061, 46] width 56 height 31
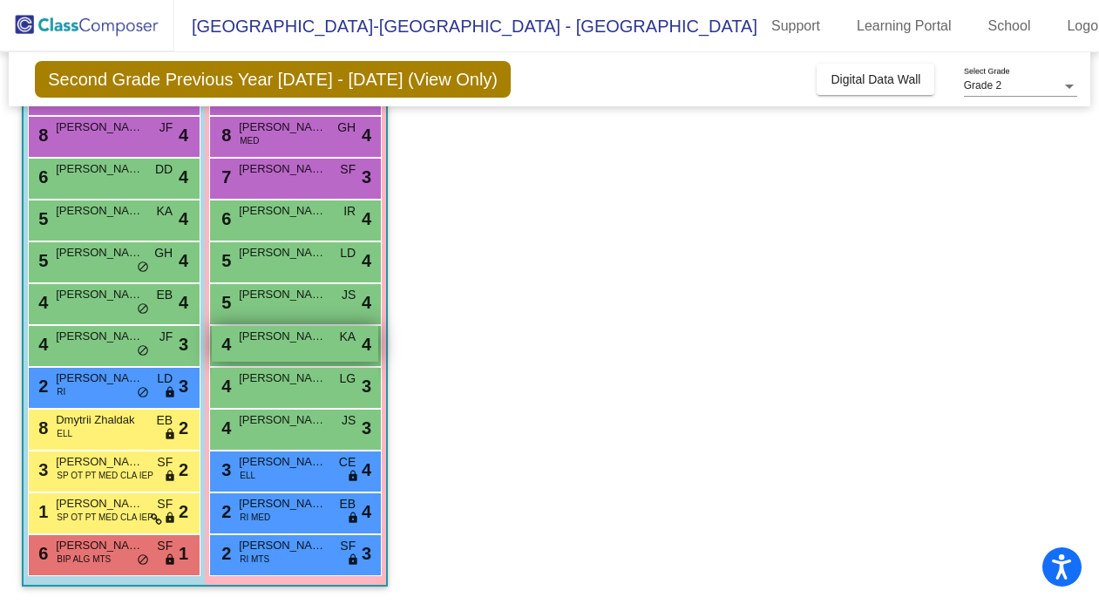
click at [300, 333] on span "[PERSON_NAME]" at bounding box center [282, 336] width 87 height 17
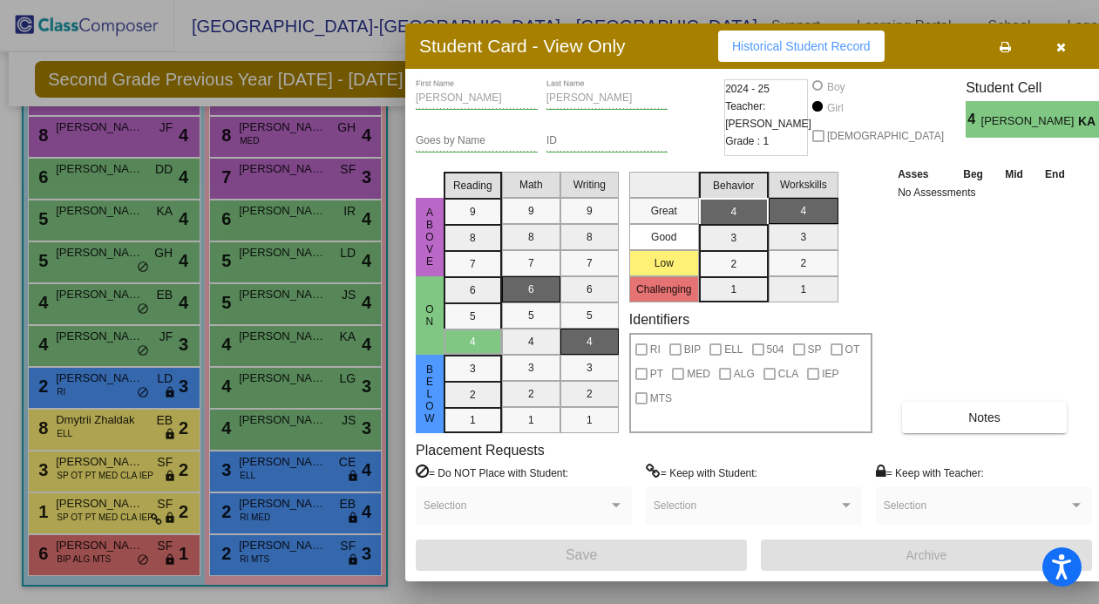
click at [1019, 45] on icon "button" at bounding box center [1062, 47] width 10 height 12
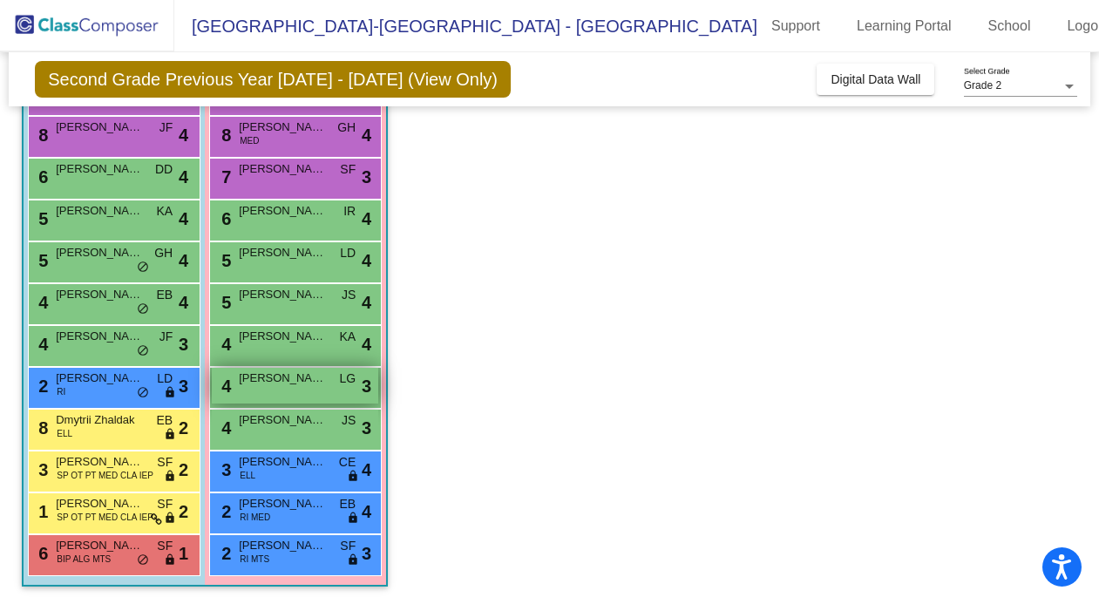
click at [276, 375] on span "[PERSON_NAME]" at bounding box center [282, 378] width 87 height 17
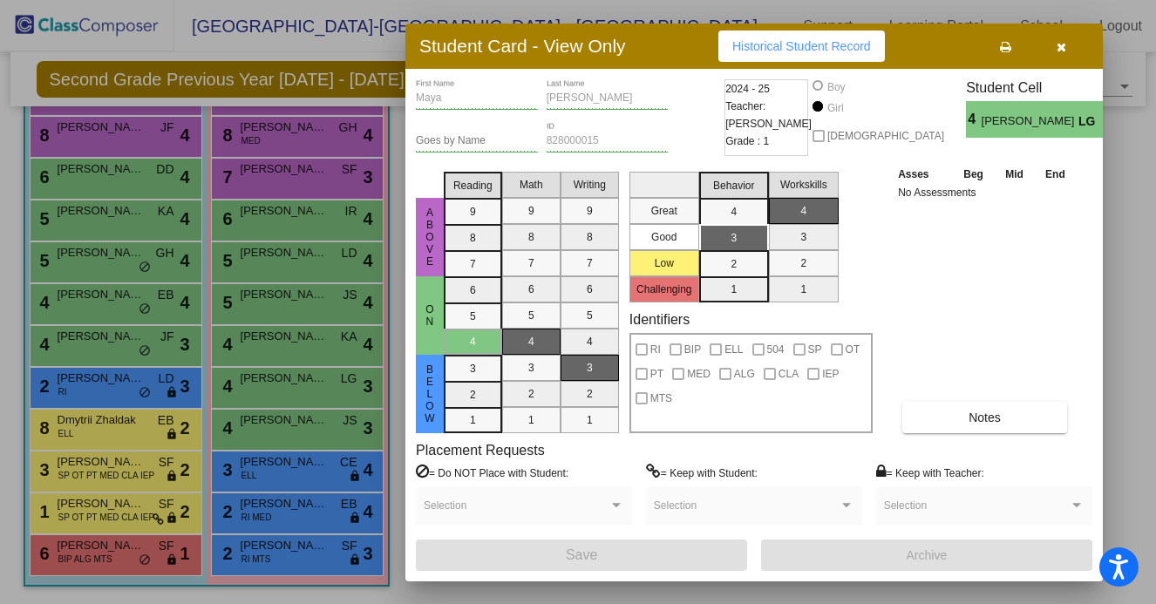
click at [1019, 41] on icon "button" at bounding box center [1062, 47] width 10 height 12
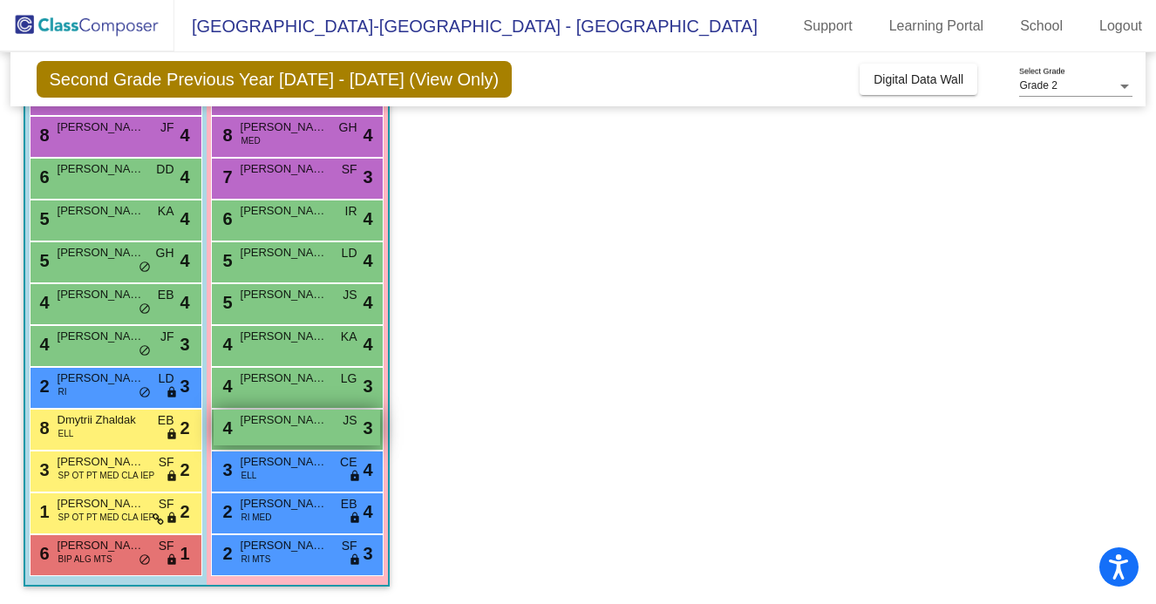
click at [291, 420] on span "[PERSON_NAME]" at bounding box center [284, 420] width 87 height 17
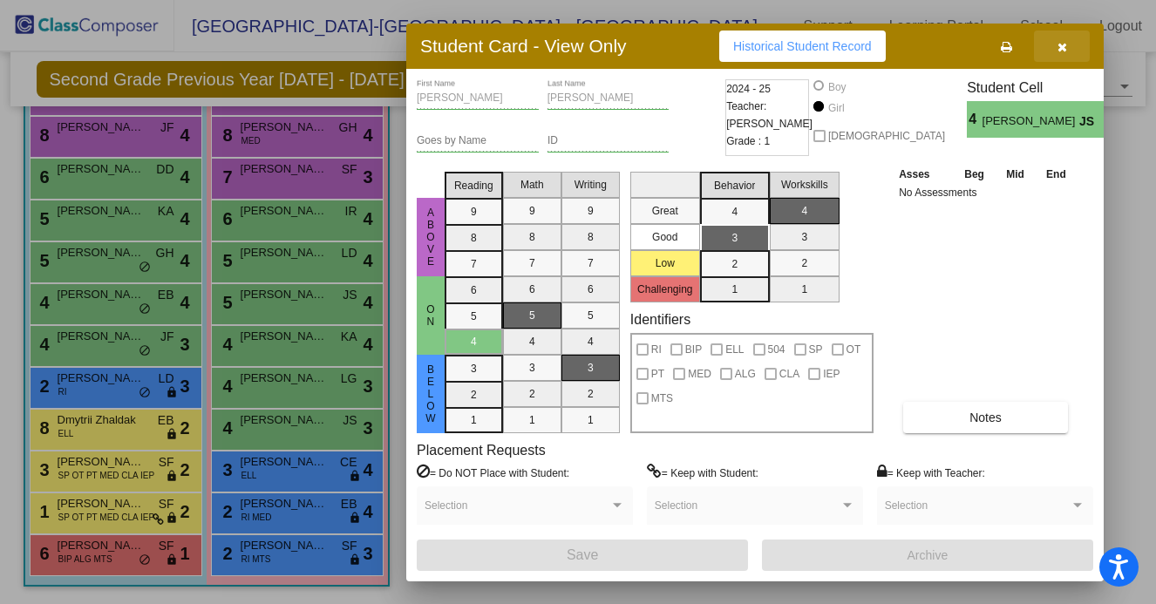
click at [1019, 35] on button "button" at bounding box center [1062, 46] width 56 height 31
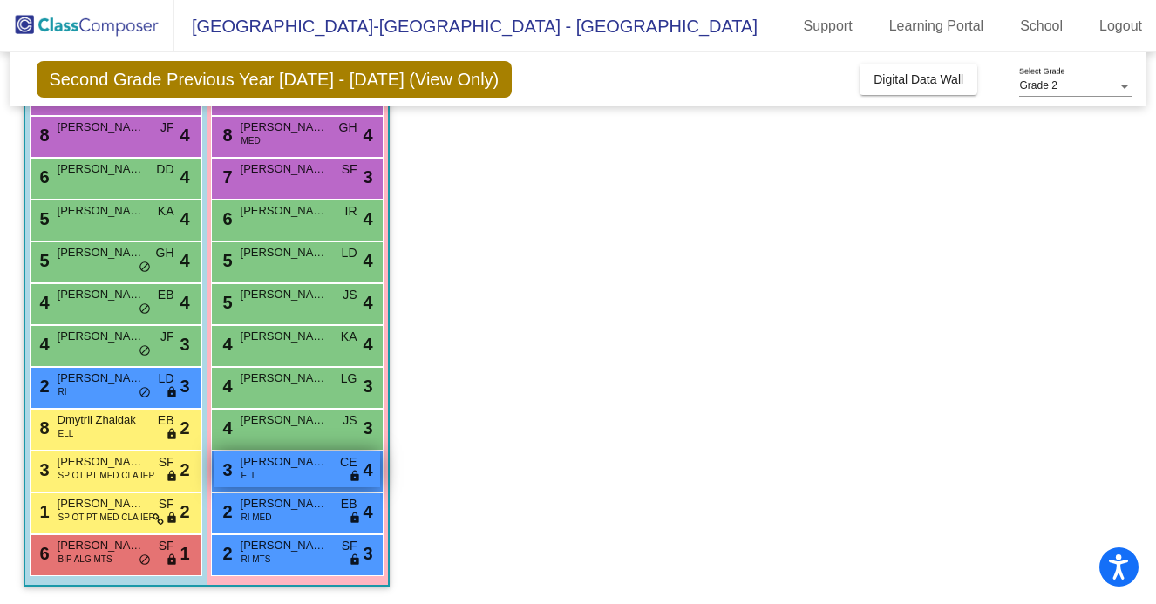
click at [310, 460] on span "[PERSON_NAME]" at bounding box center [284, 461] width 87 height 17
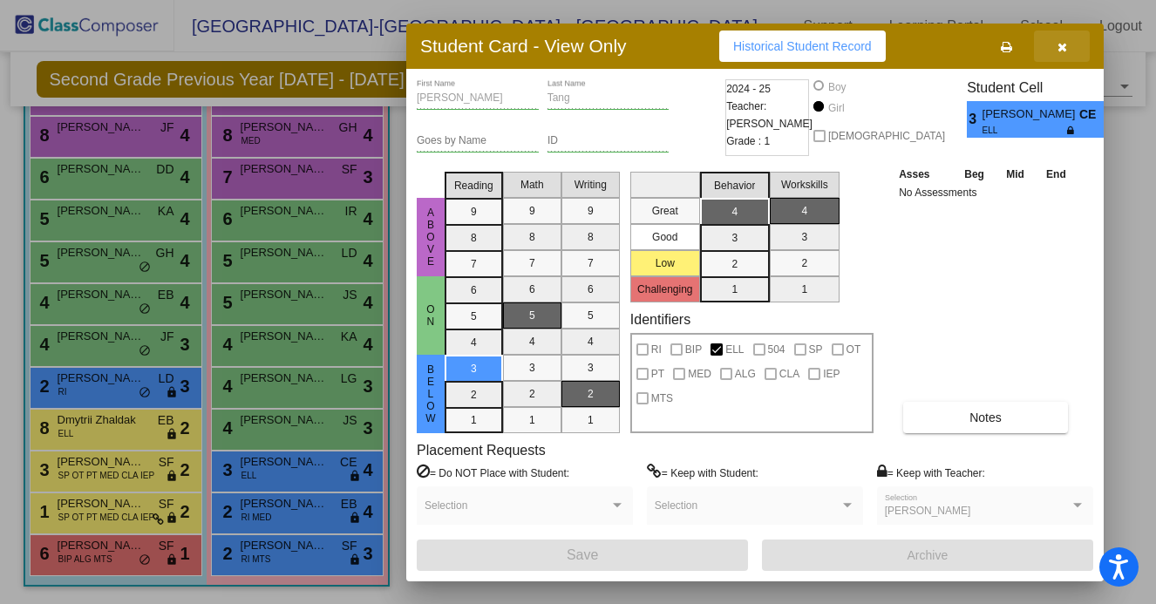
click at [1019, 47] on icon "button" at bounding box center [1063, 47] width 10 height 12
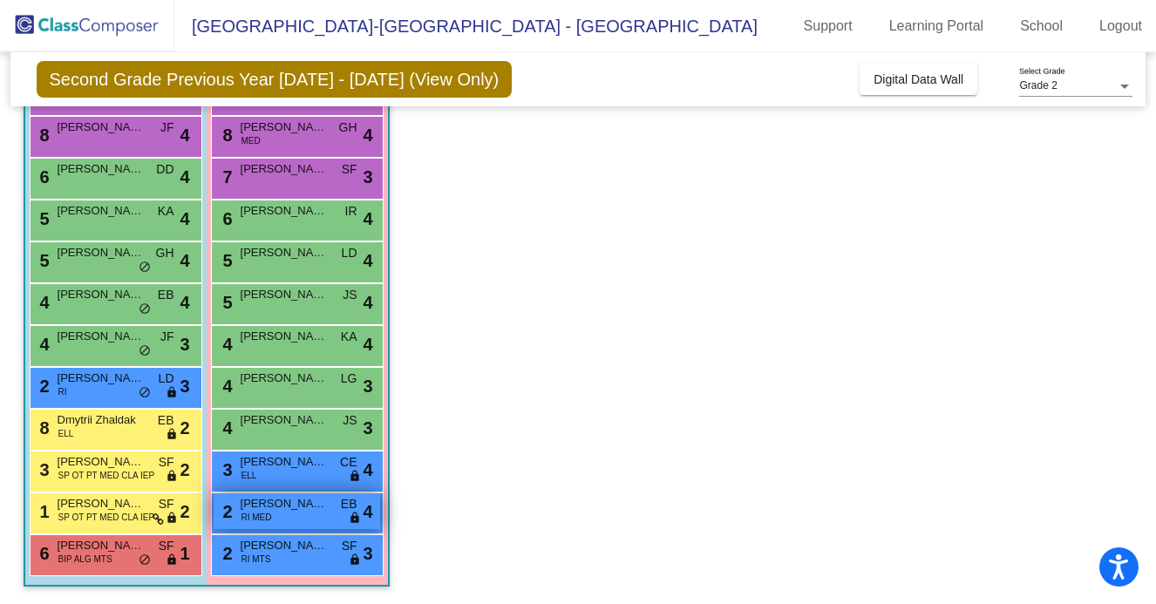
click at [301, 507] on span "[PERSON_NAME]" at bounding box center [284, 503] width 87 height 17
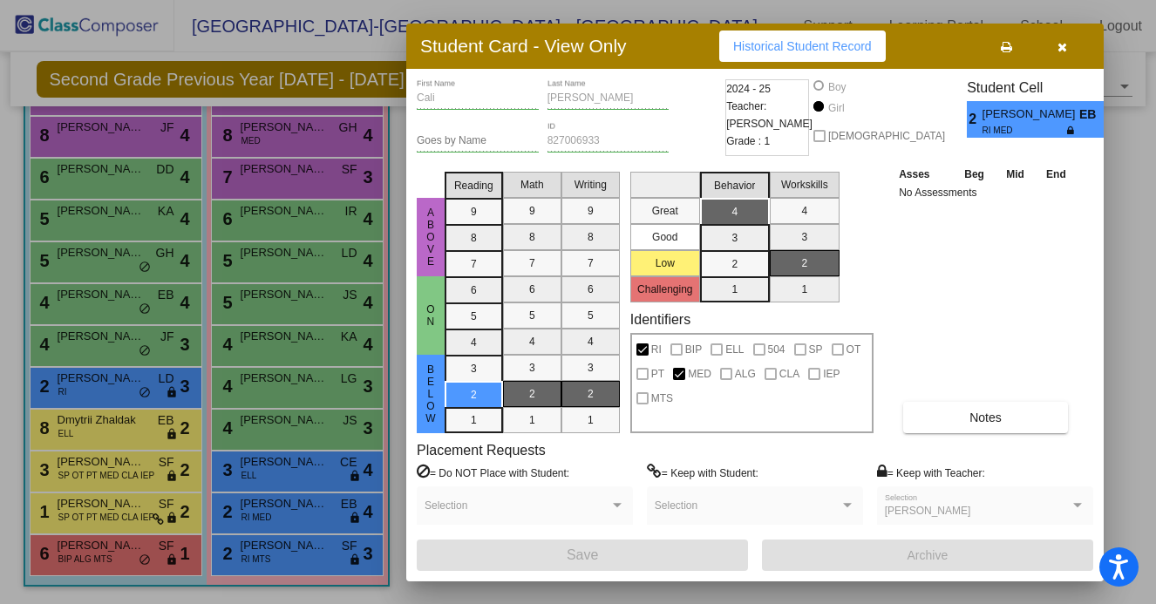
click at [1019, 41] on icon "button" at bounding box center [1063, 47] width 10 height 12
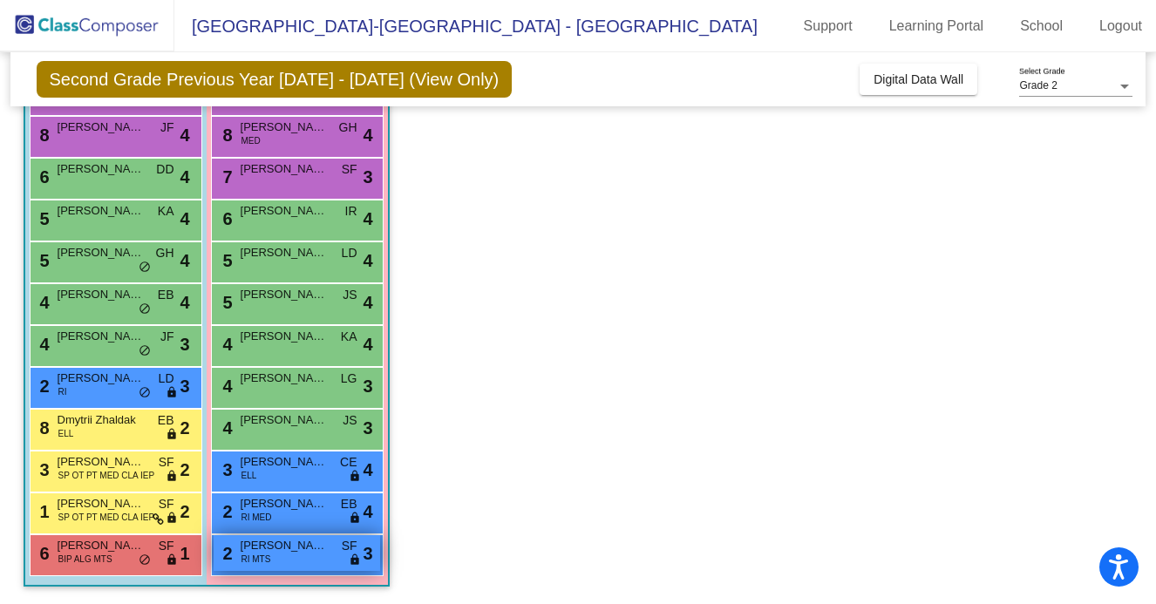
click at [276, 554] on div "2 [PERSON_NAME] RI MTS SF lock do_not_disturb_alt 3" at bounding box center [297, 553] width 167 height 36
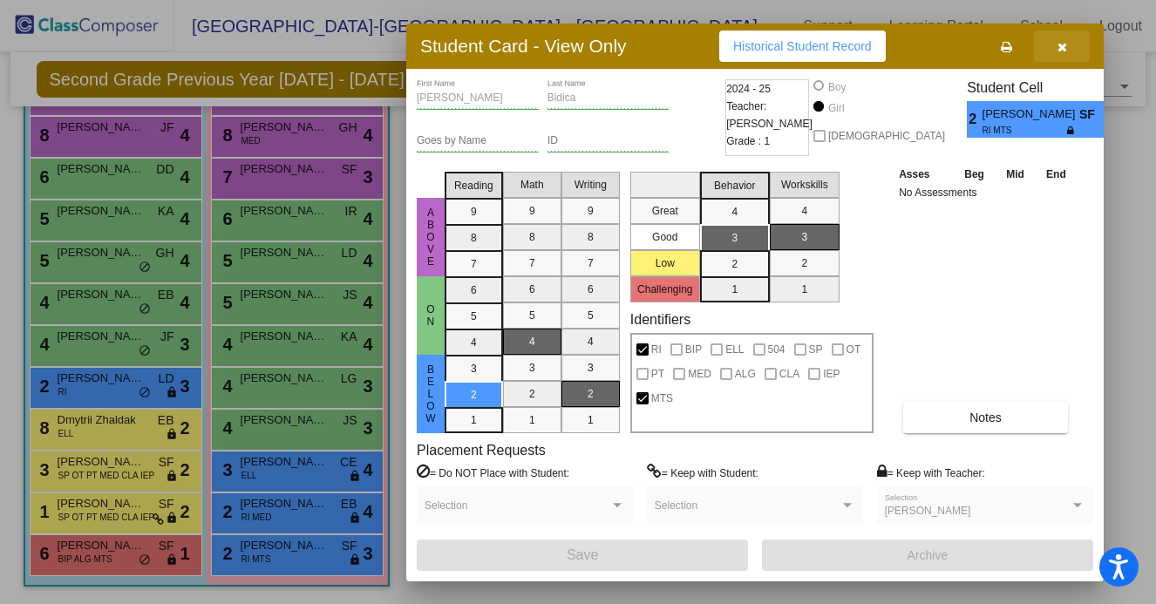
click at [1019, 43] on icon "button" at bounding box center [1063, 47] width 10 height 12
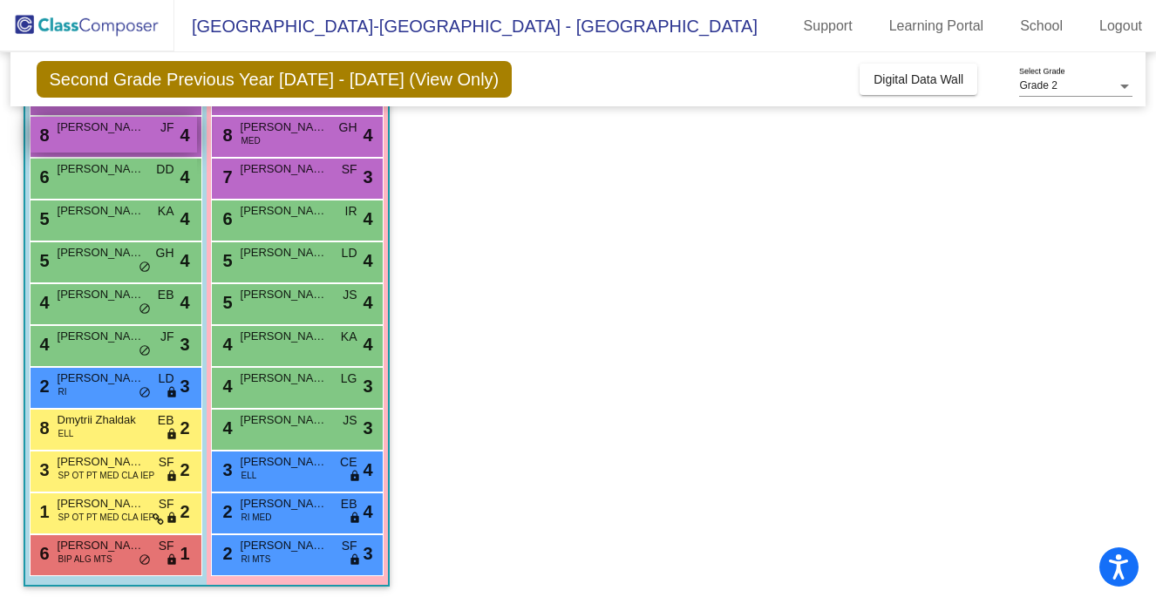
click at [121, 138] on div "8 [PERSON_NAME] Seeders JF lock do_not_disturb_alt 4" at bounding box center [114, 135] width 167 height 36
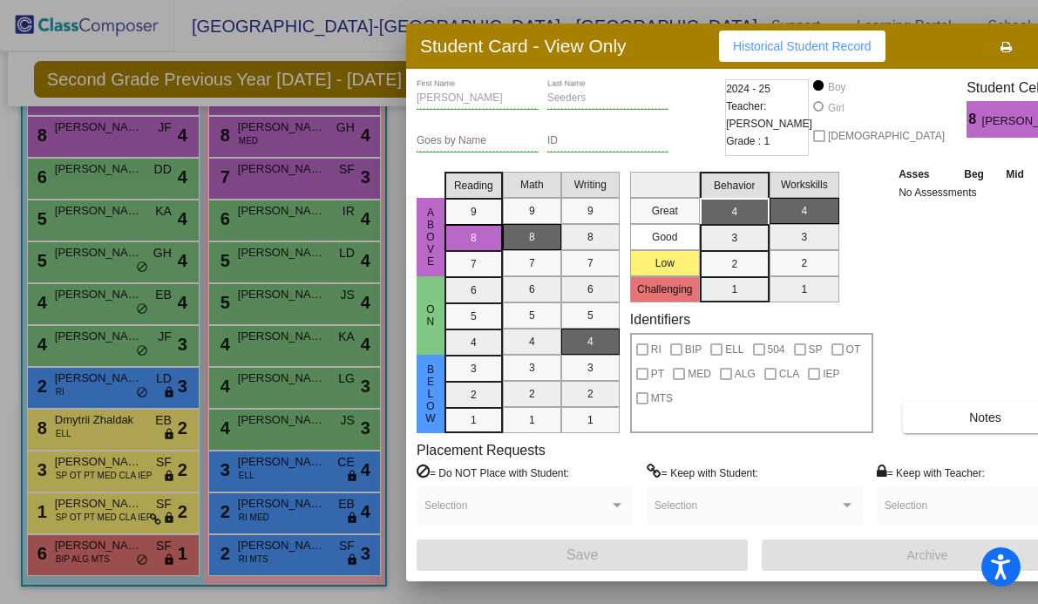
scroll to position [0, 0]
click at [283, 554] on div at bounding box center [519, 302] width 1038 height 604
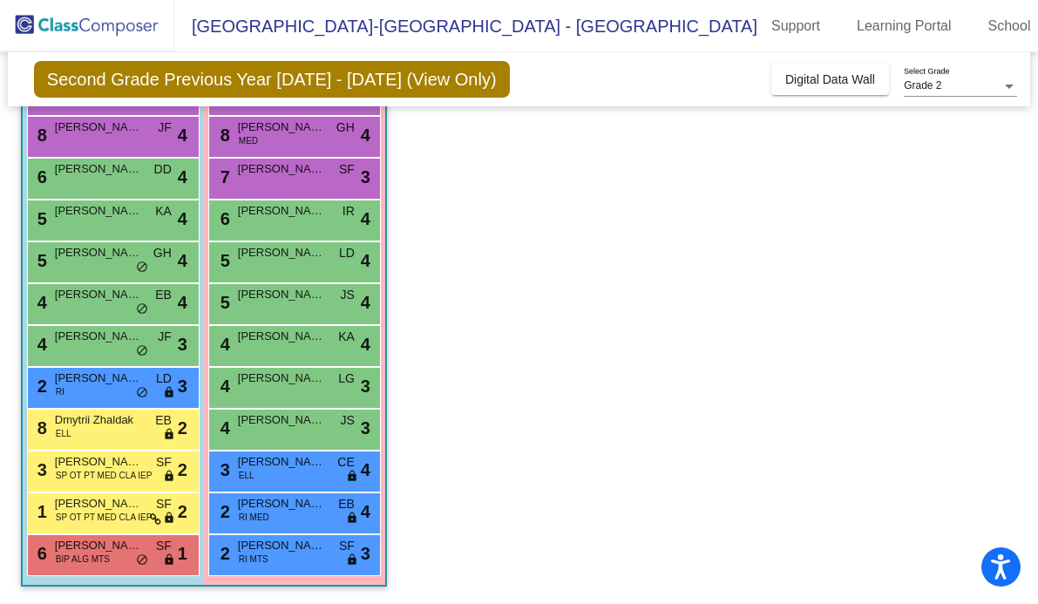
click at [283, 554] on div "2 [PERSON_NAME] RI MTS SF lock do_not_disturb_alt 3" at bounding box center [294, 553] width 167 height 36
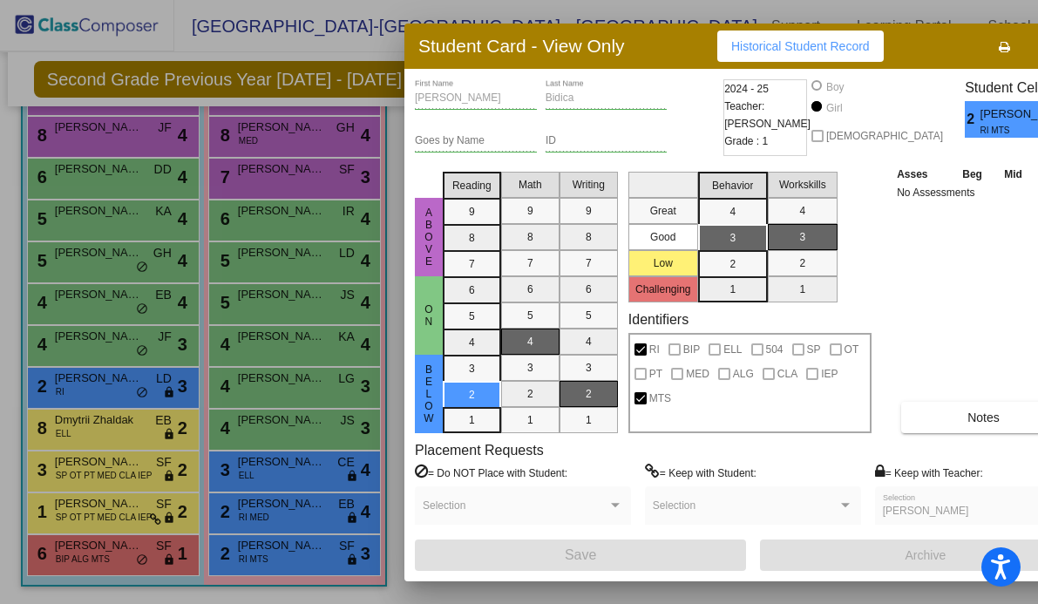
click at [283, 554] on div at bounding box center [519, 302] width 1038 height 604
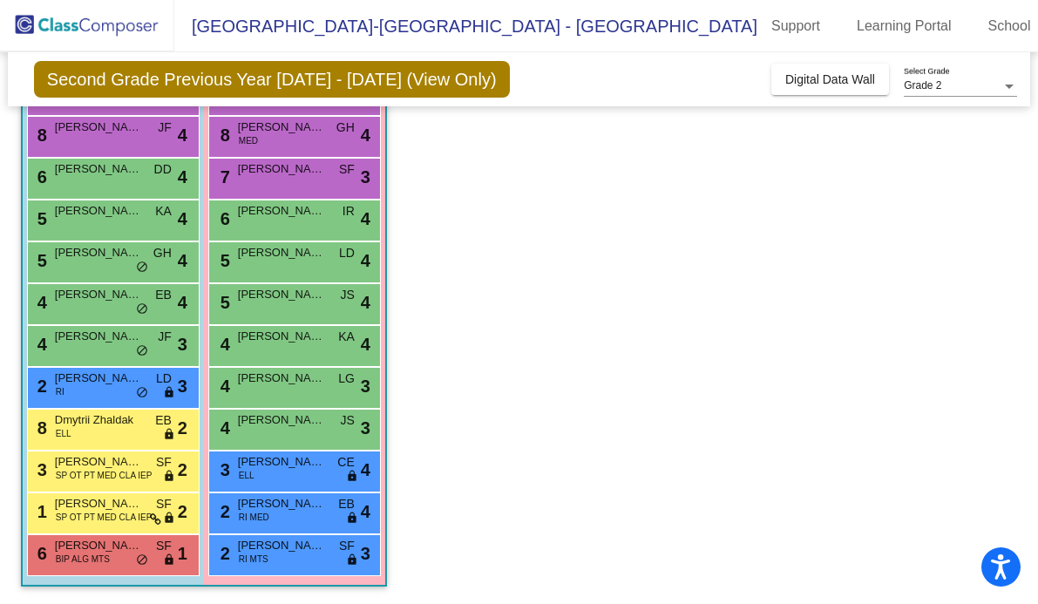
click at [283, 554] on div "2 [PERSON_NAME] RI MTS SF lock do_not_disturb_alt 3" at bounding box center [294, 553] width 167 height 36
